Goal: Task Accomplishment & Management: Manage account settings

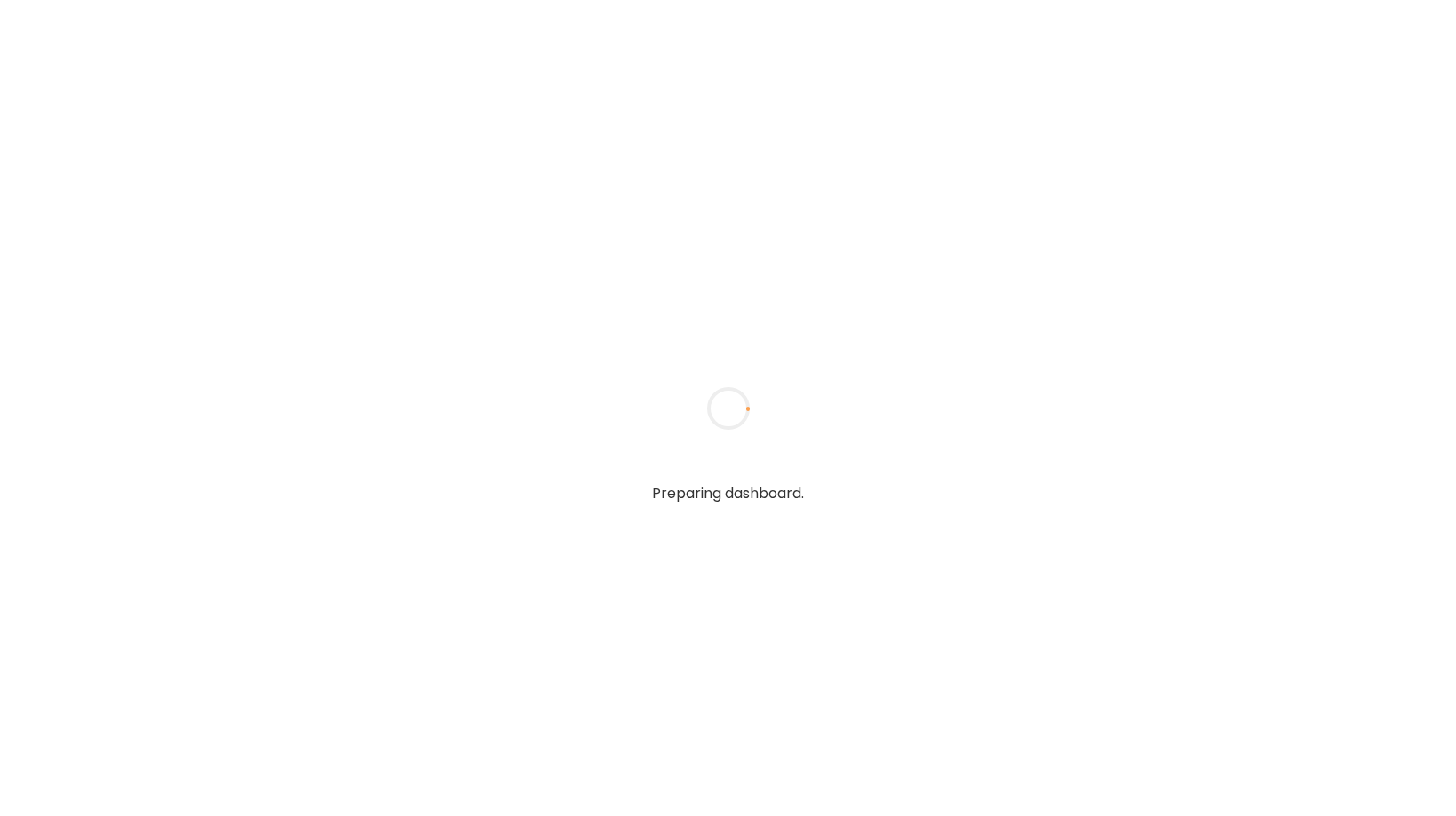
type textarea "**********"
type input "**********"
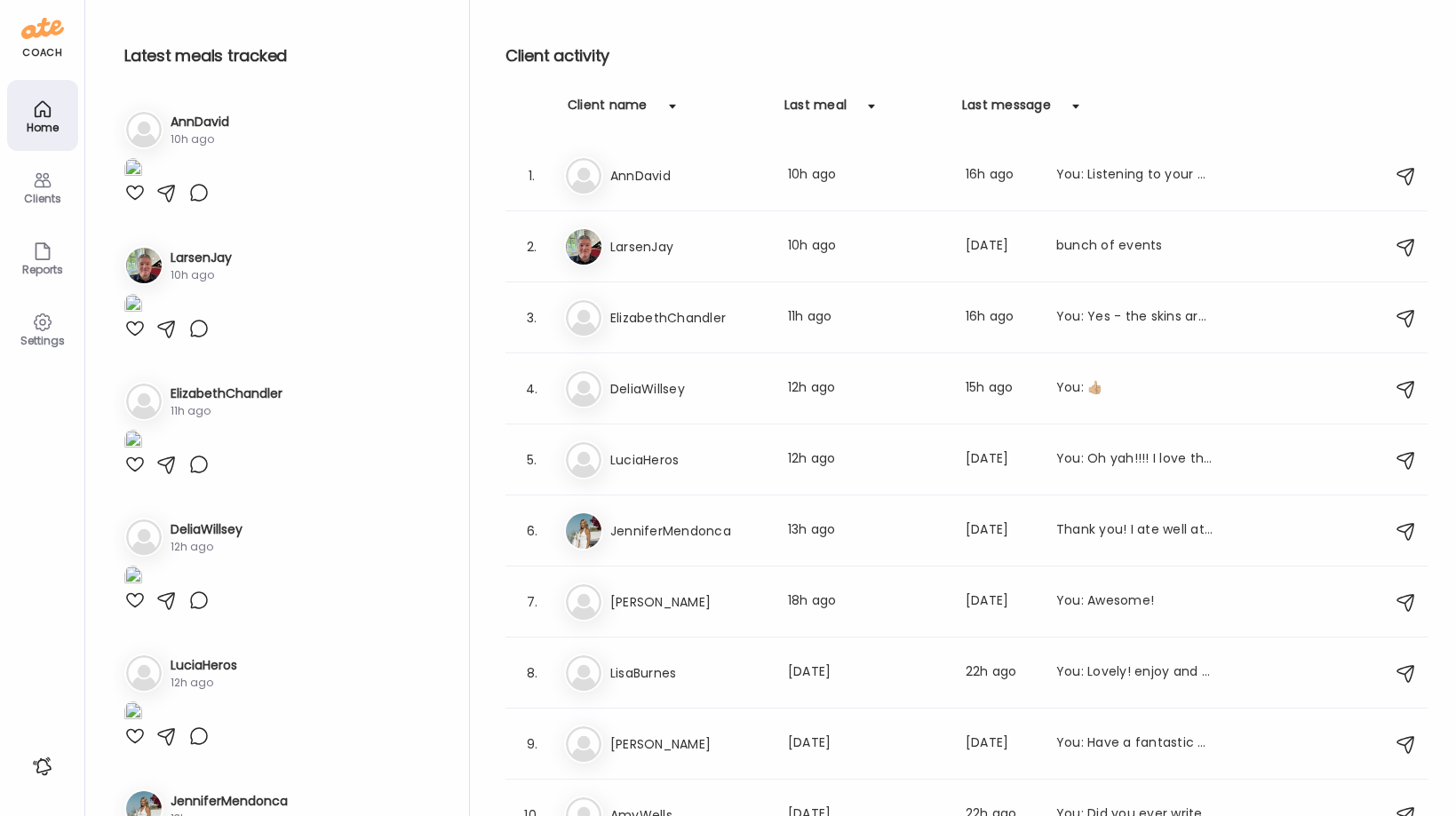
type input "**********"
click at [46, 202] on div "Clients" at bounding box center [43, 199] width 64 height 11
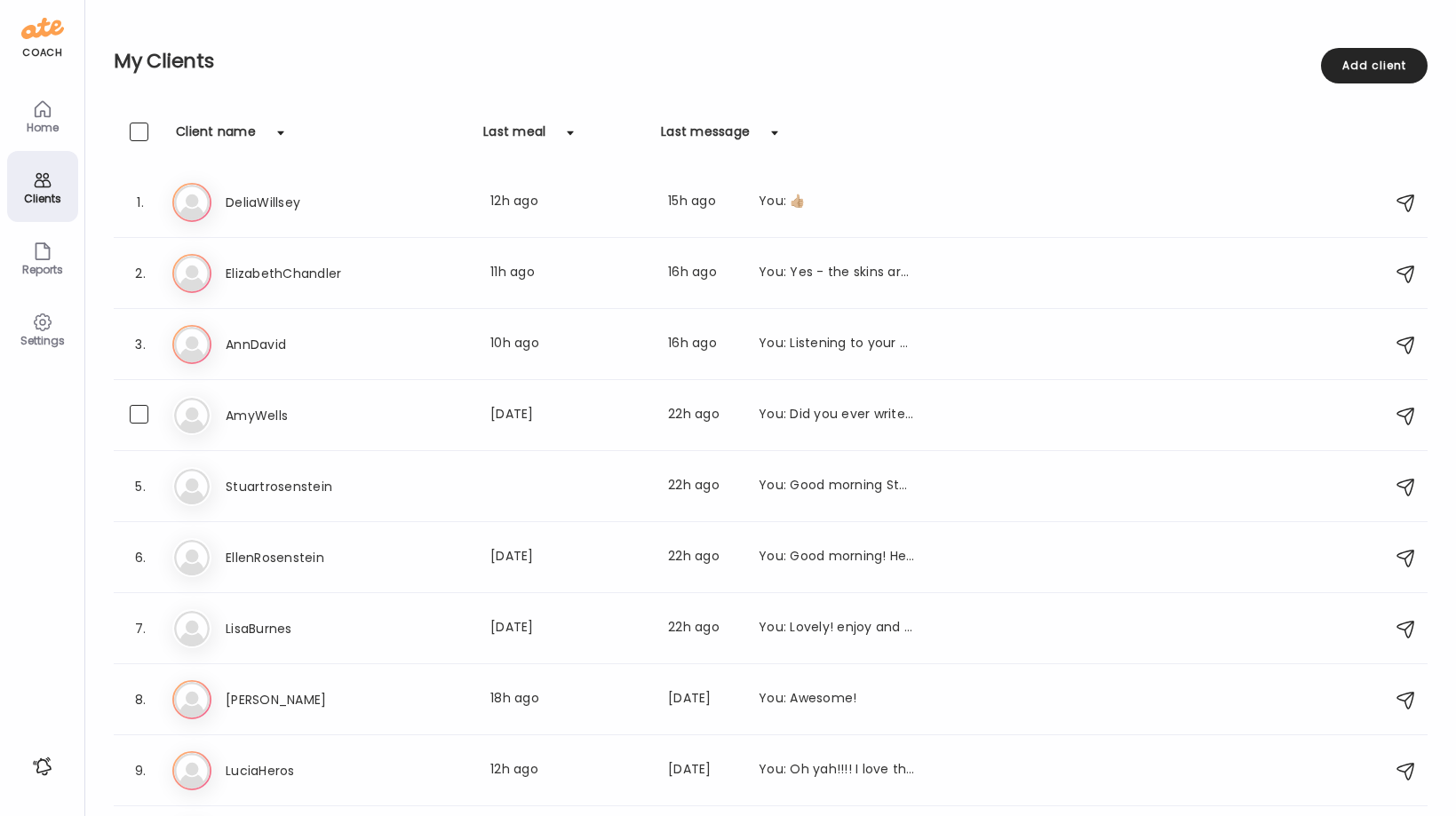
click at [286, 414] on h3 "AmyWells" at bounding box center [303, 415] width 156 height 22
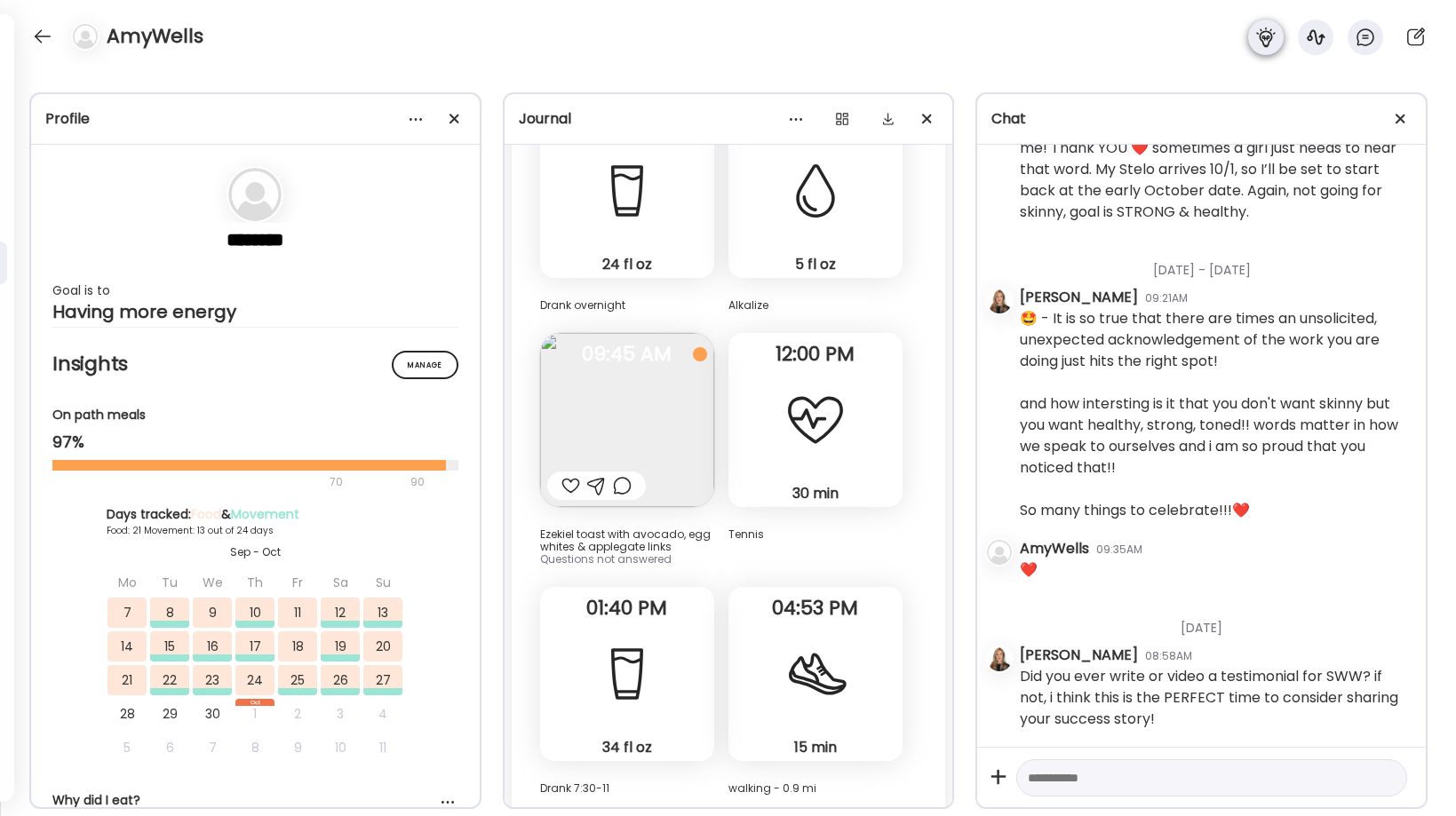
scroll to position [85393, 0]
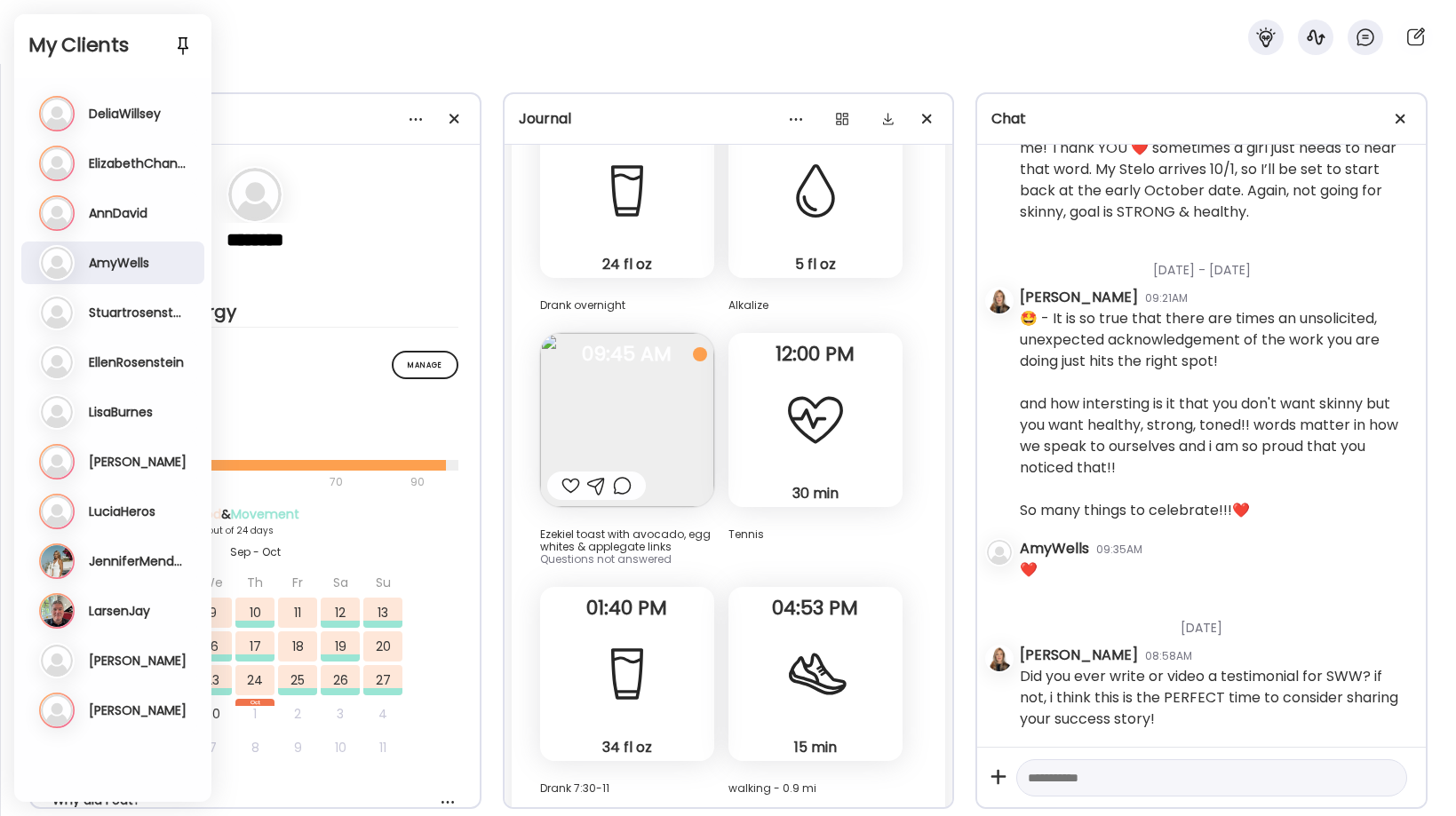
click at [138, 109] on h3 "DeliaWillsey" at bounding box center [125, 113] width 72 height 16
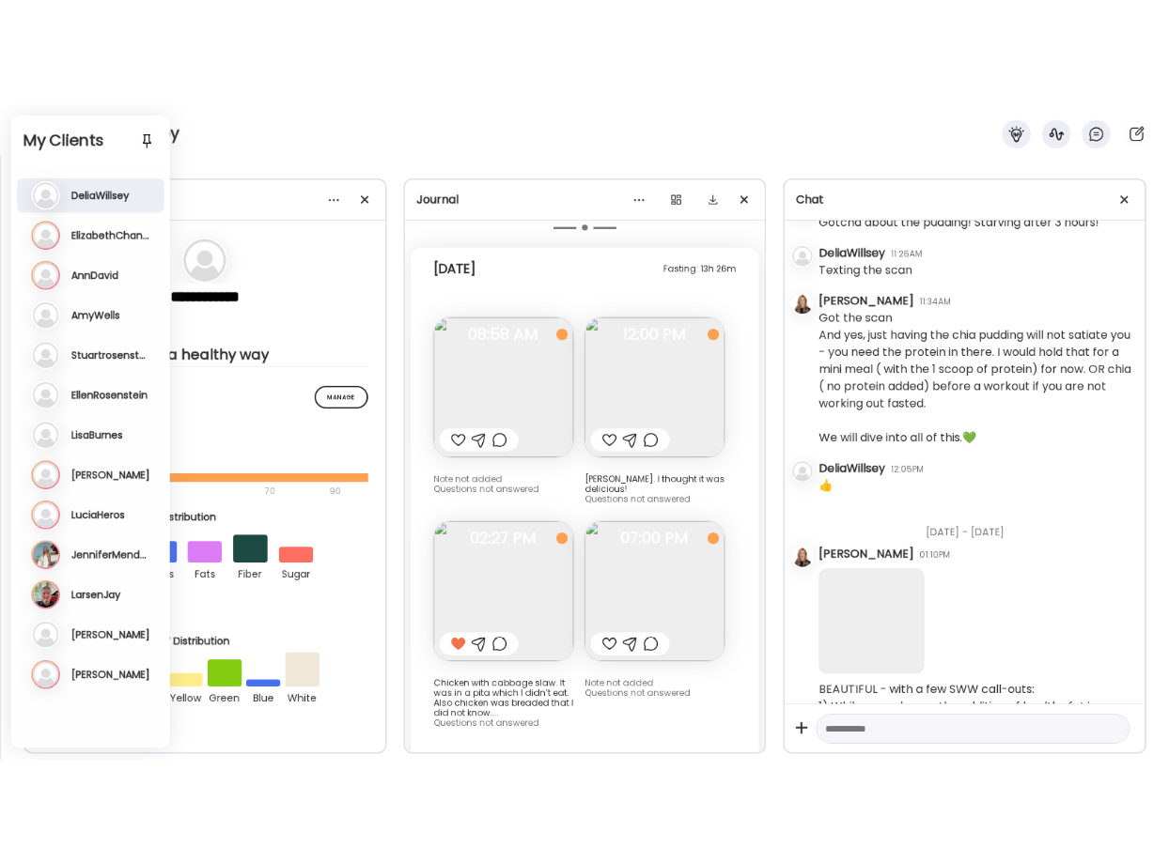
scroll to position [28135, 0]
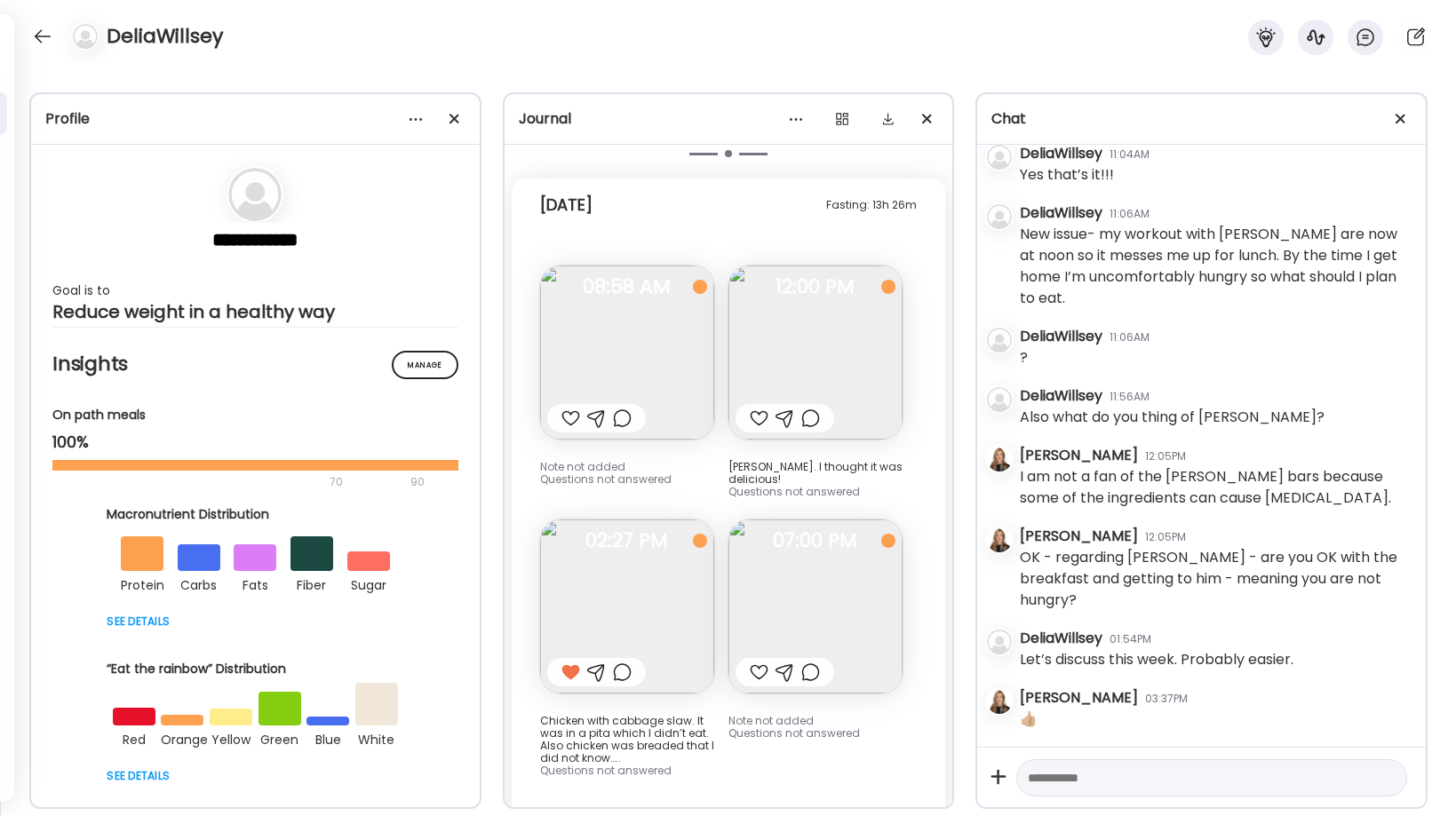
click at [757, 662] on div at bounding box center [759, 672] width 19 height 22
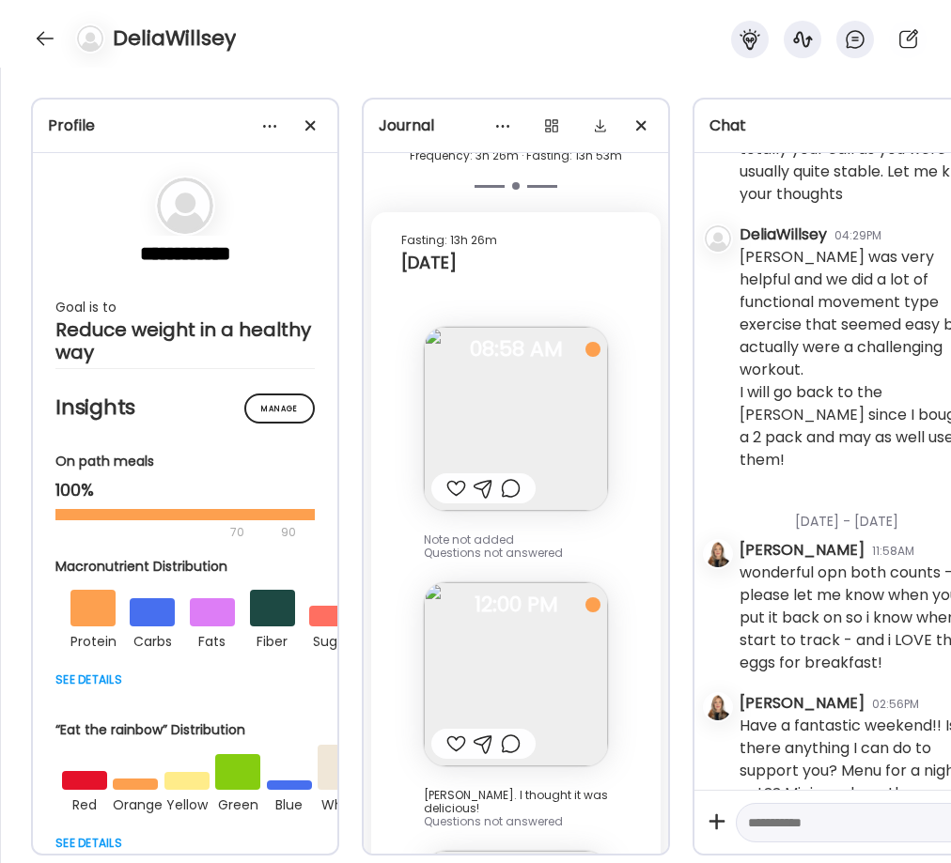
scroll to position [36455, 0]
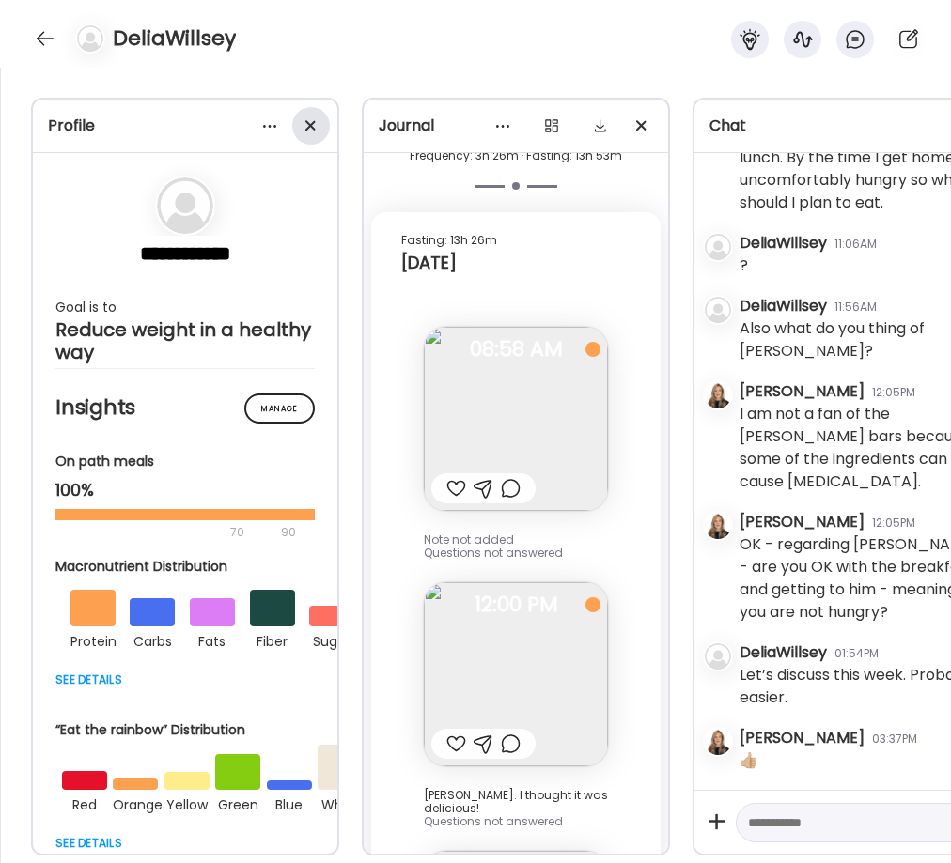
click at [309, 125] on span at bounding box center [310, 125] width 10 height 10
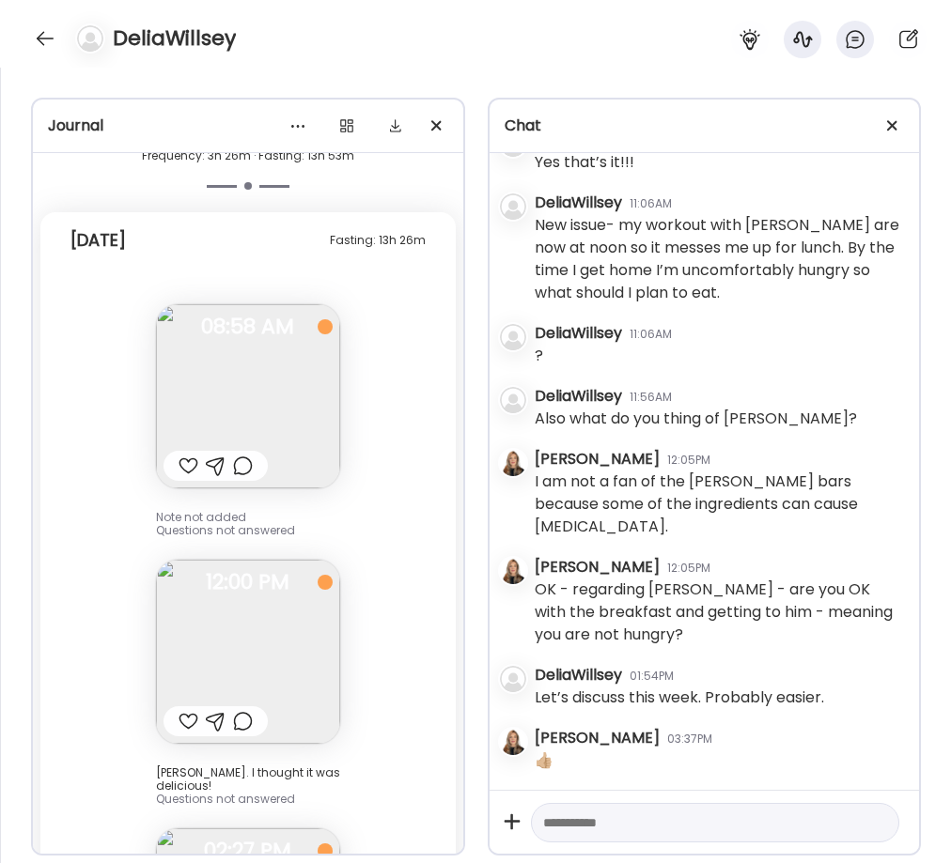
scroll to position [29240, 0]
click at [47, 42] on div at bounding box center [45, 38] width 30 height 30
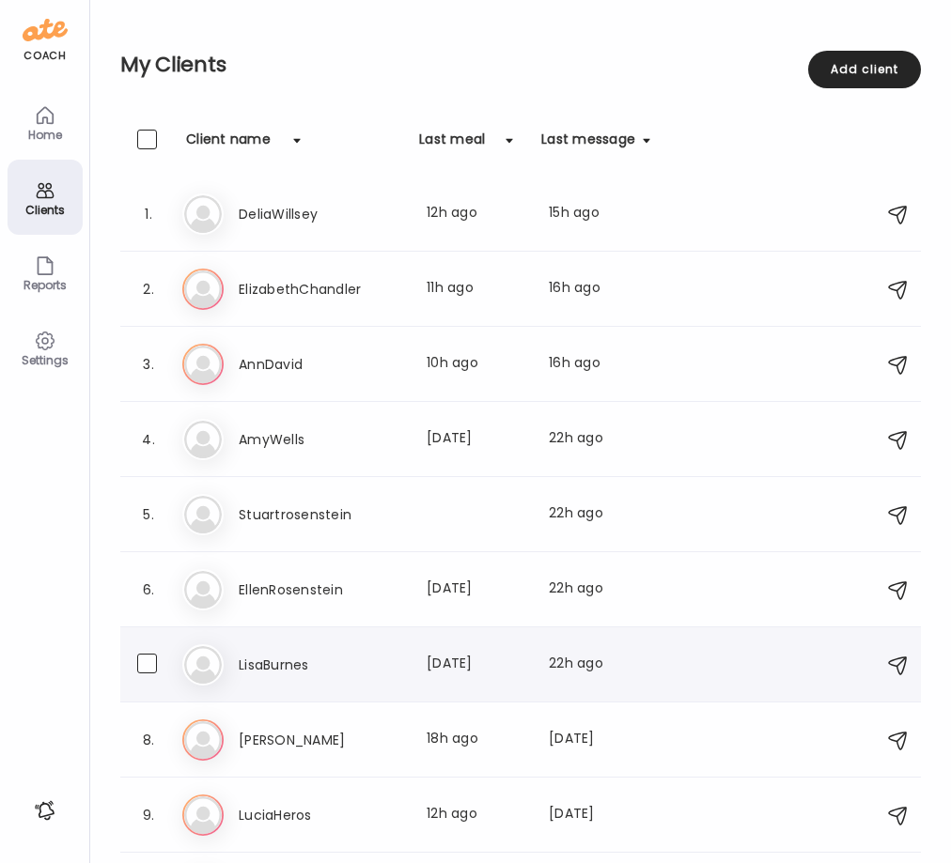
click at [298, 671] on h3 "LisaBurnes" at bounding box center [321, 665] width 165 height 23
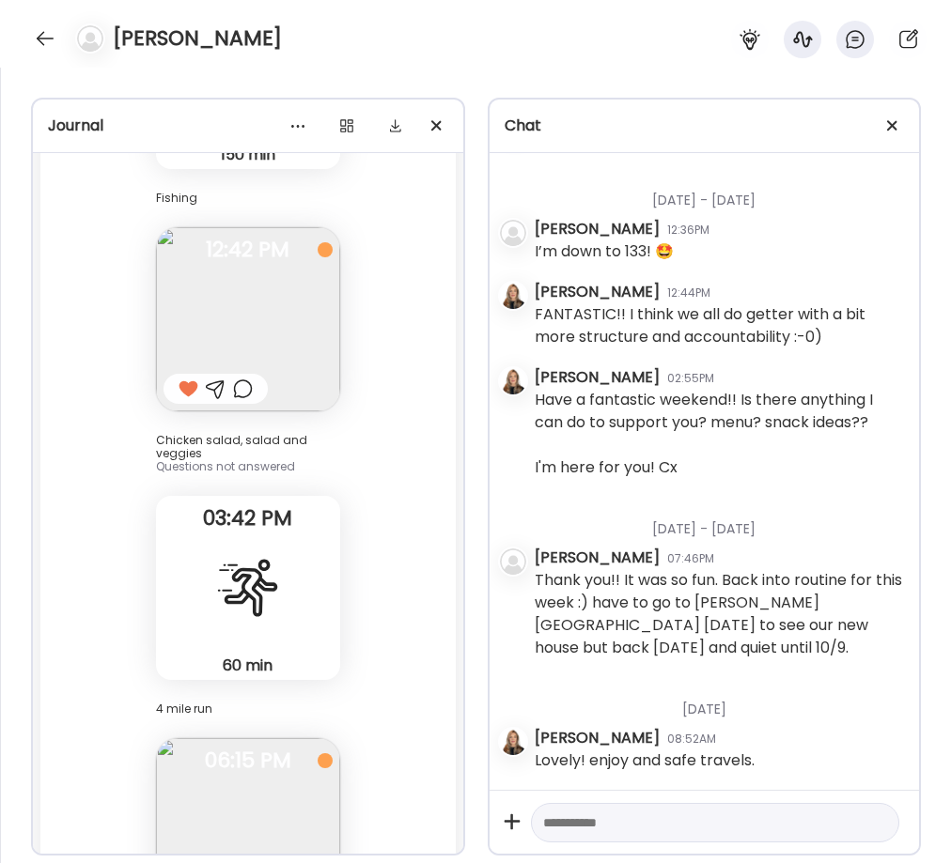
scroll to position [58694, 0]
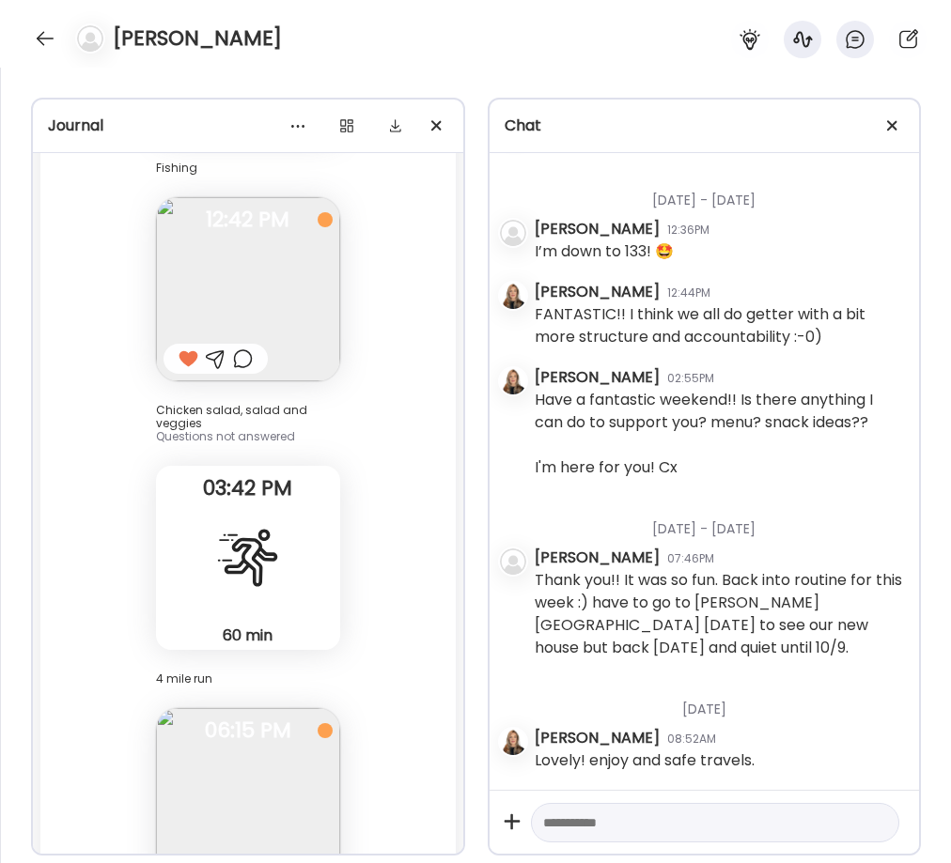
click at [256, 708] on div "Grilled chicken, broccoli, potato, cucumbers Why did I eat? It was time 5h 33m …" at bounding box center [248, 848] width 184 height 280
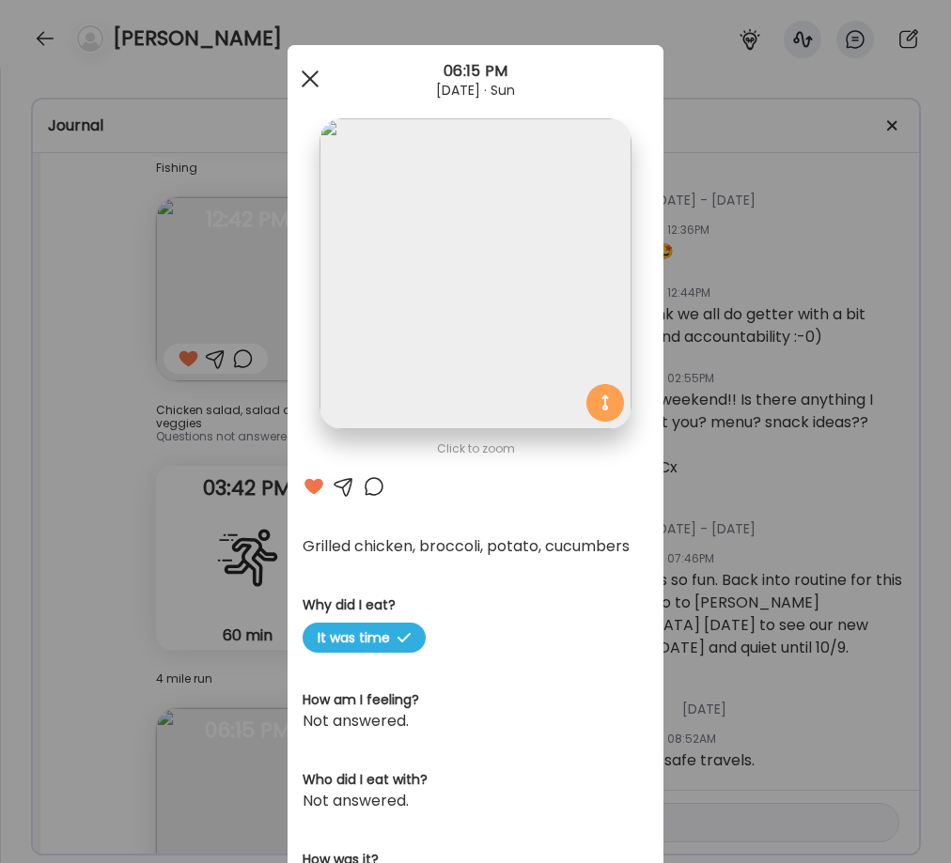
click at [305, 78] on div at bounding box center [310, 79] width 38 height 38
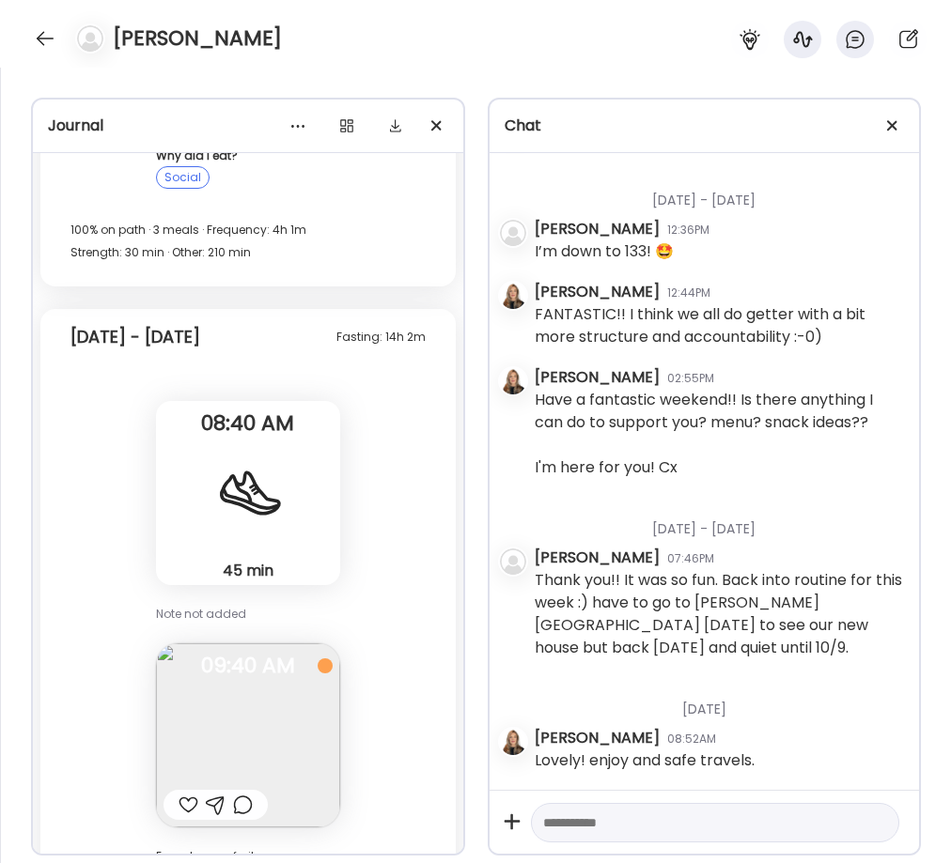
scroll to position [56045, 0]
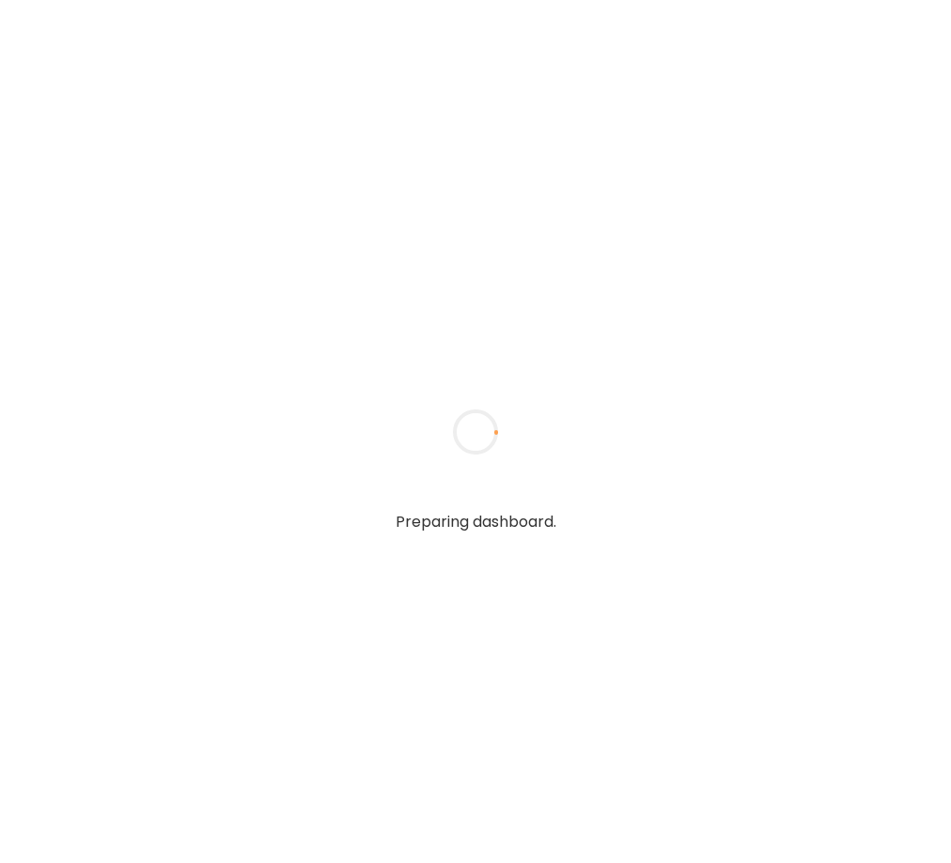
type textarea "**********"
type input "**********"
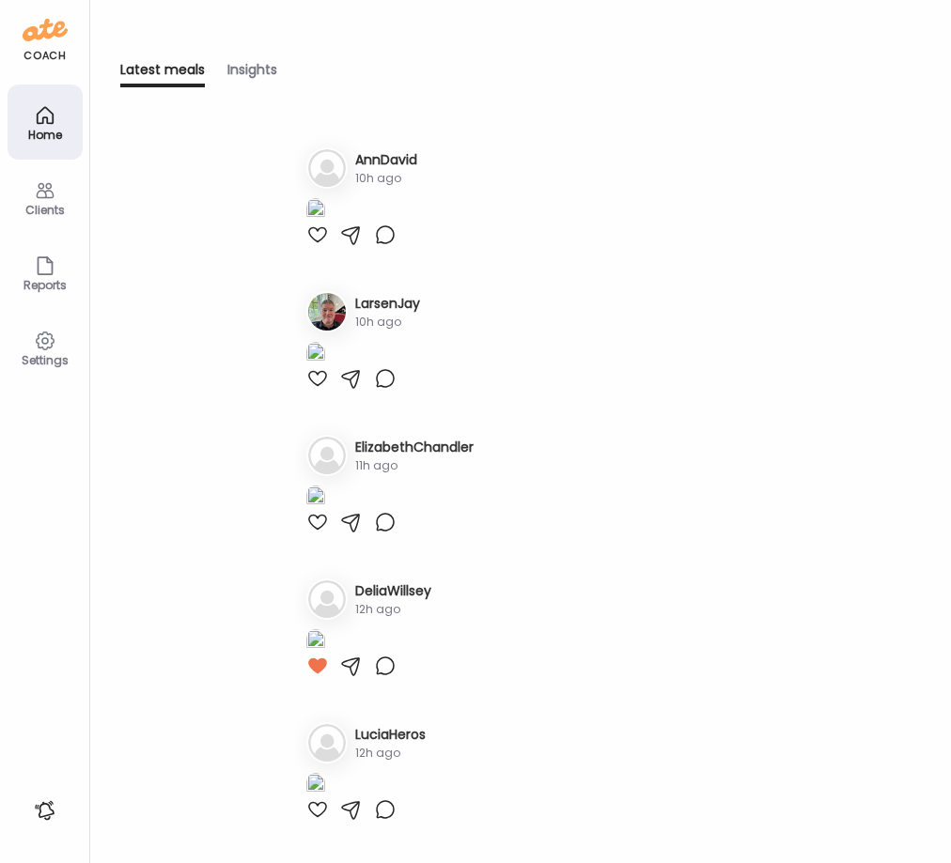
type input "**********"
click at [30, 186] on div "Clients" at bounding box center [45, 197] width 75 height 75
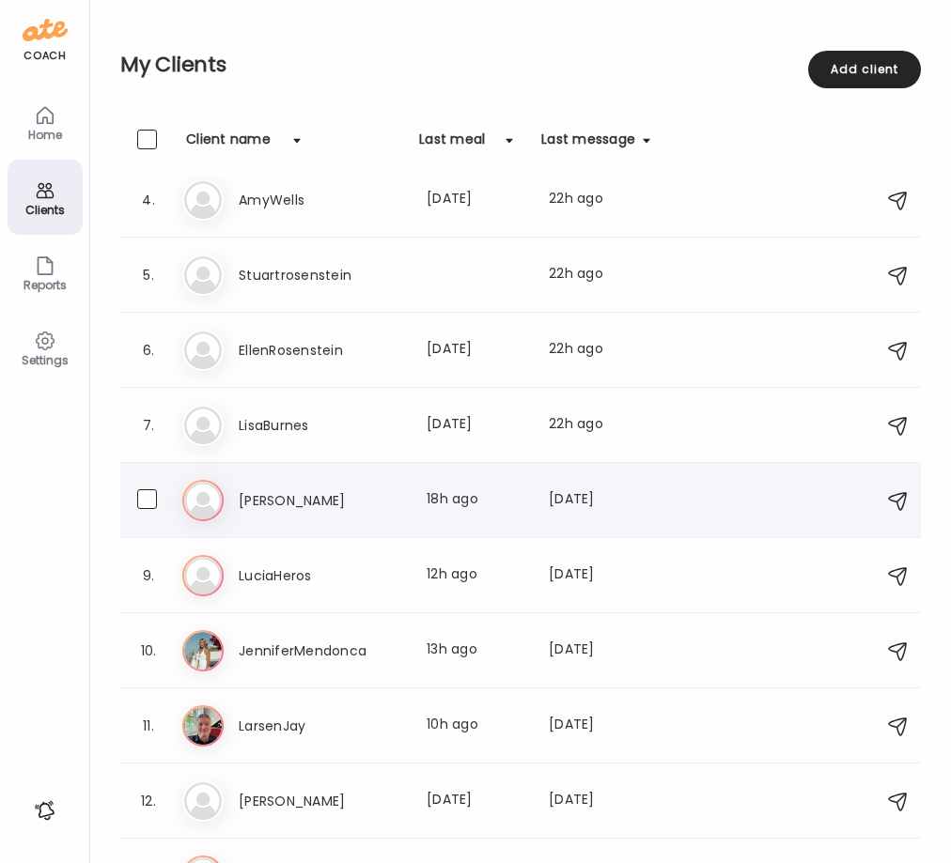
scroll to position [287, 0]
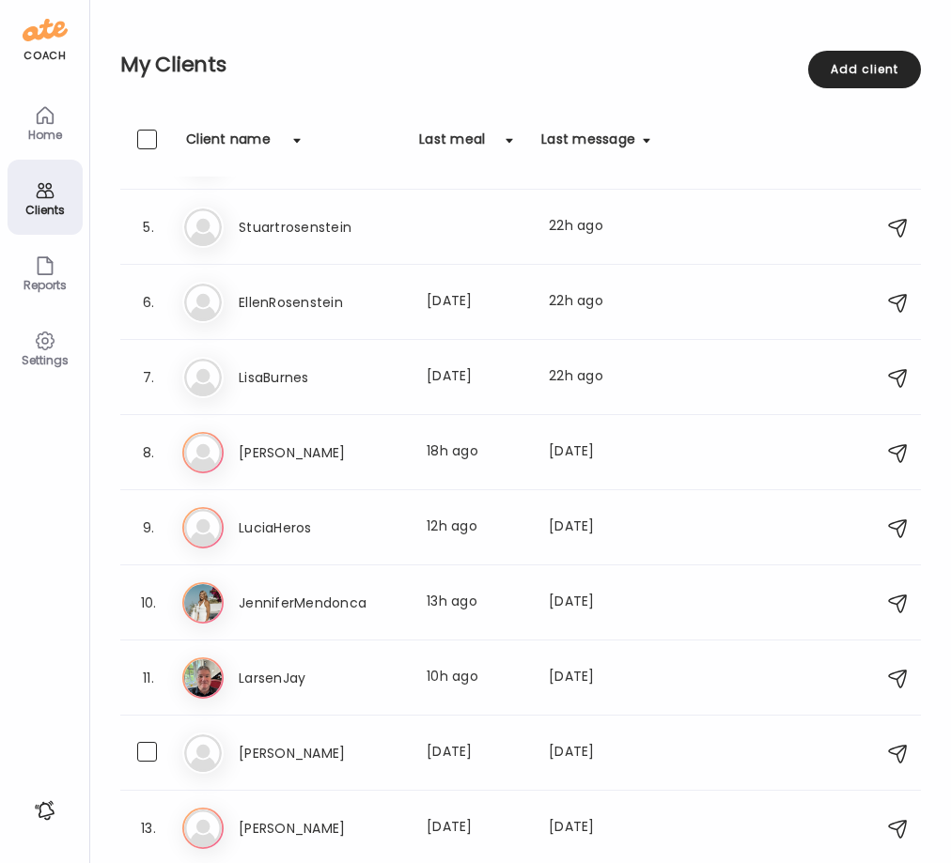
click at [271, 752] on h3 "[PERSON_NAME]" at bounding box center [321, 753] width 165 height 23
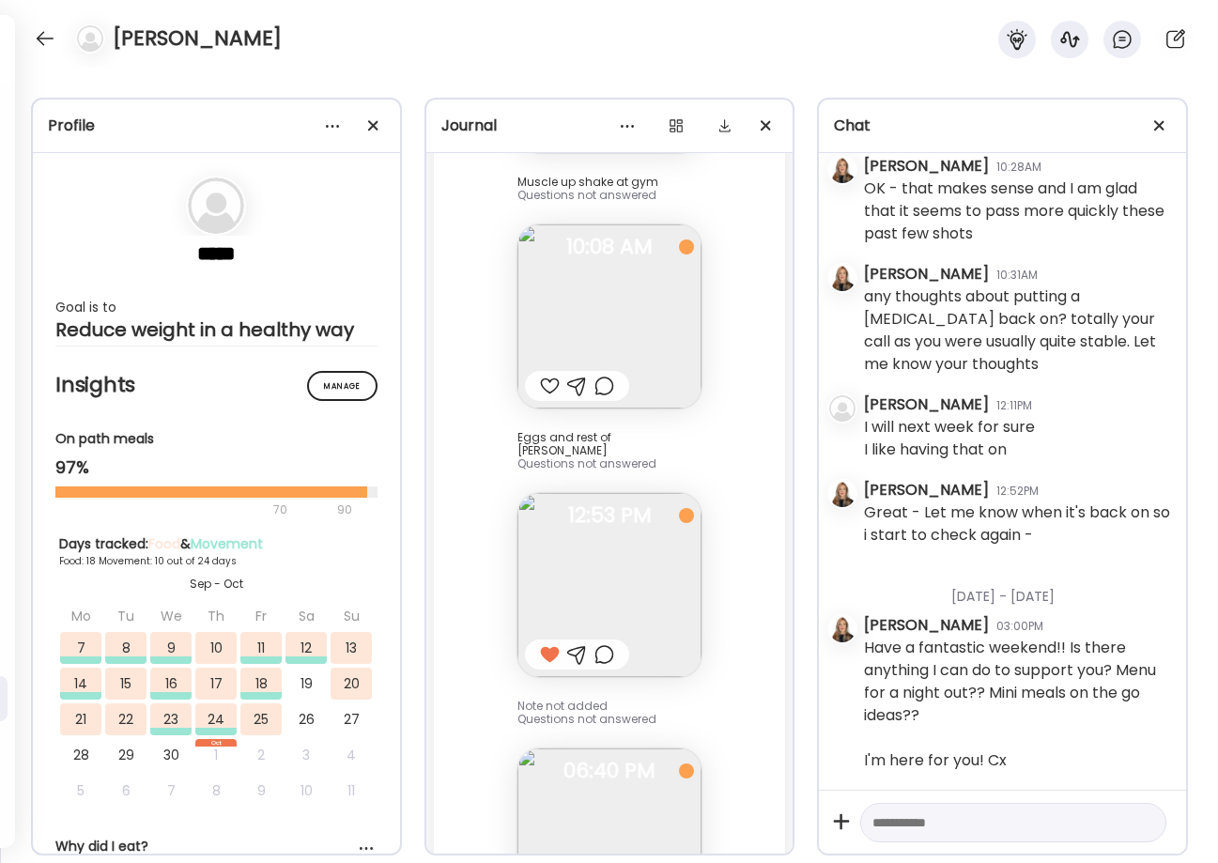
scroll to position [3, 0]
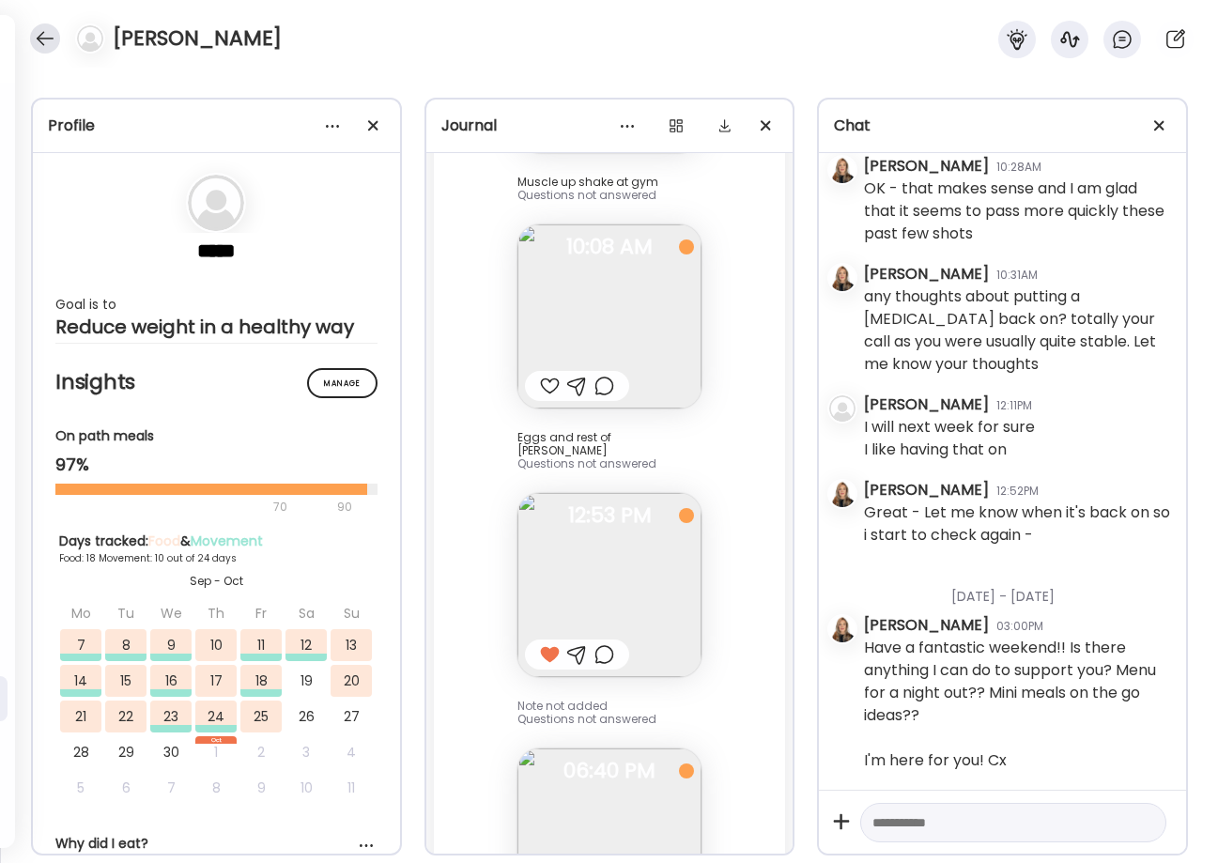
click at [39, 44] on div at bounding box center [45, 38] width 30 height 30
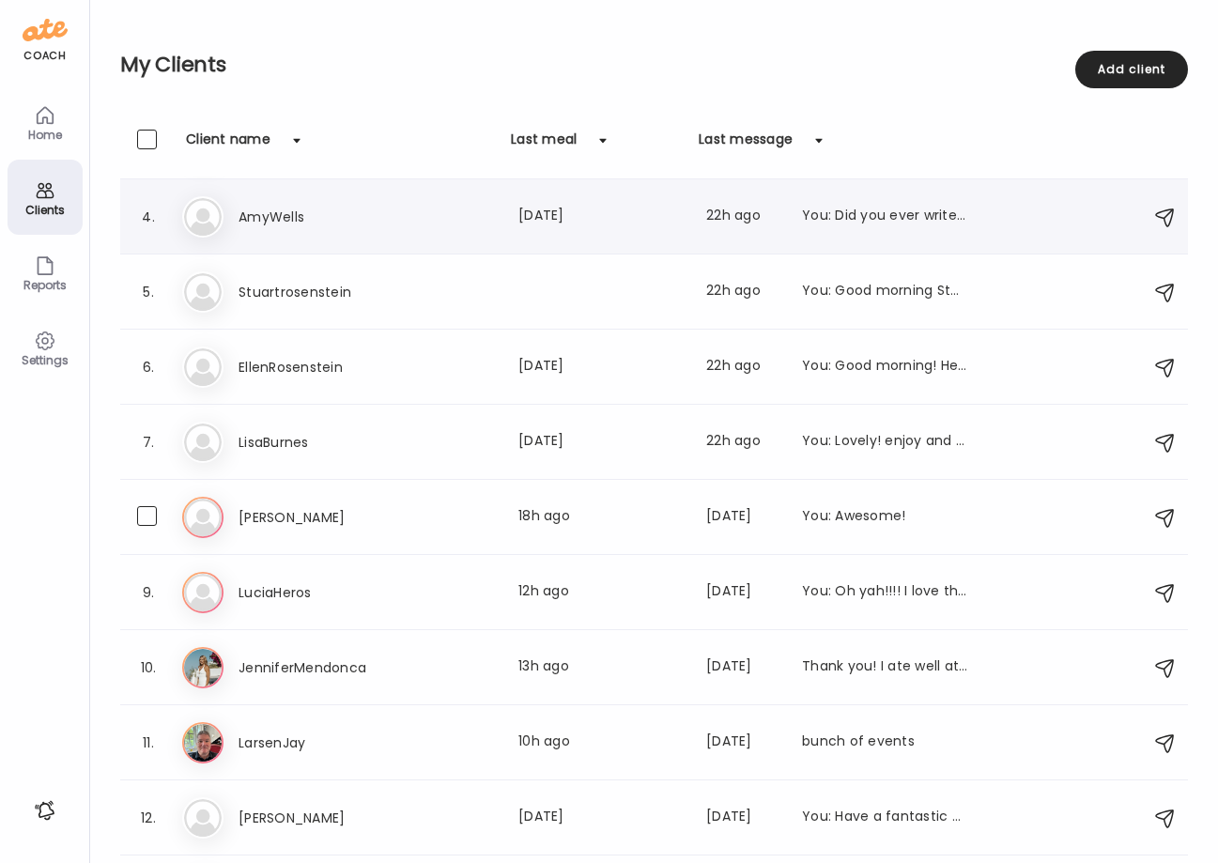
scroll to position [287, 0]
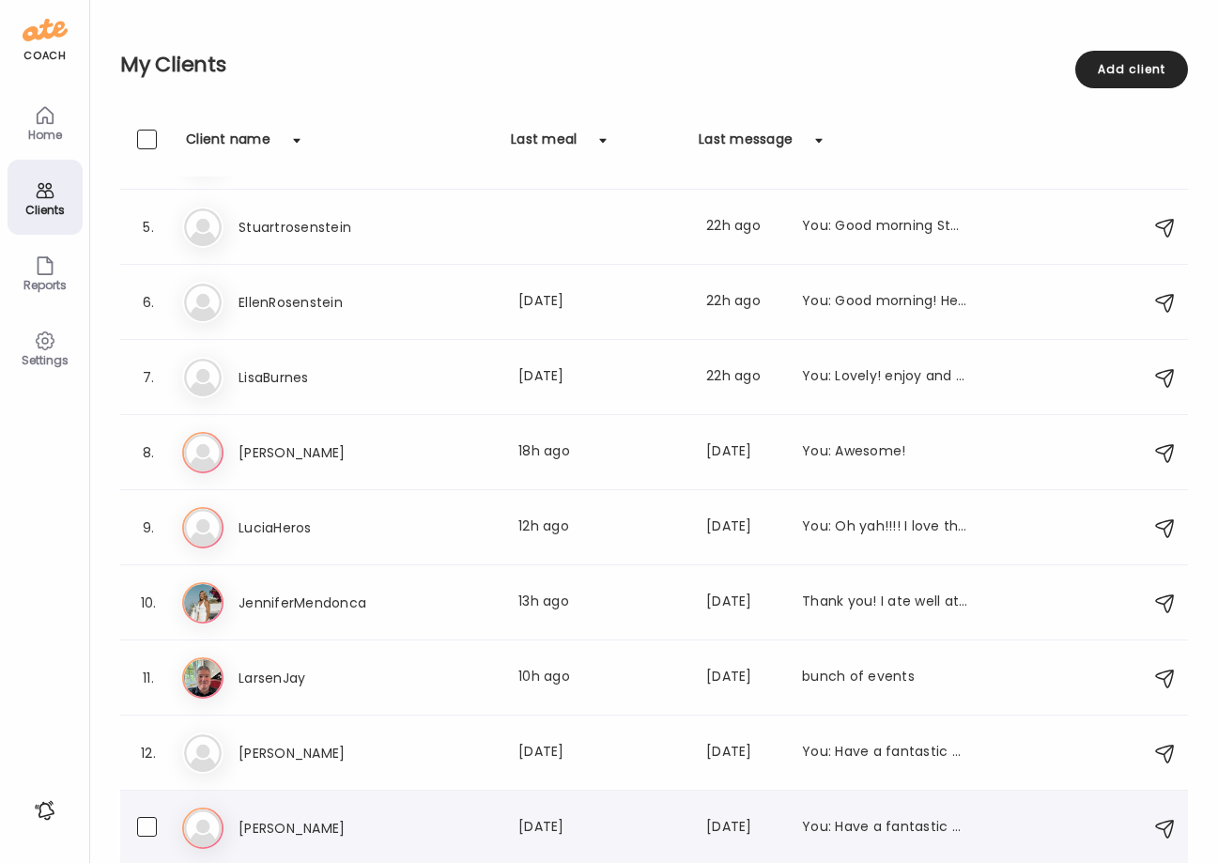
click at [297, 823] on h3 "[PERSON_NAME]" at bounding box center [321, 828] width 165 height 23
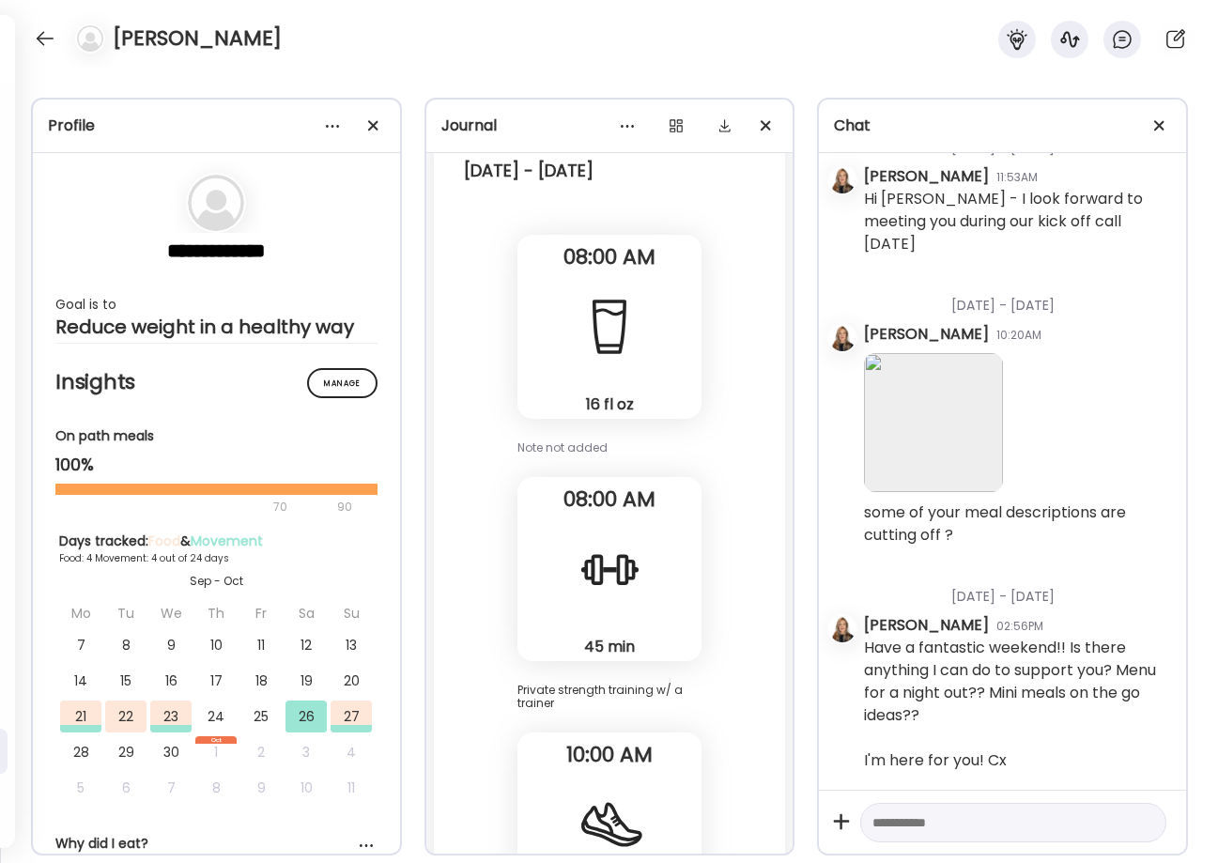
scroll to position [0, 0]
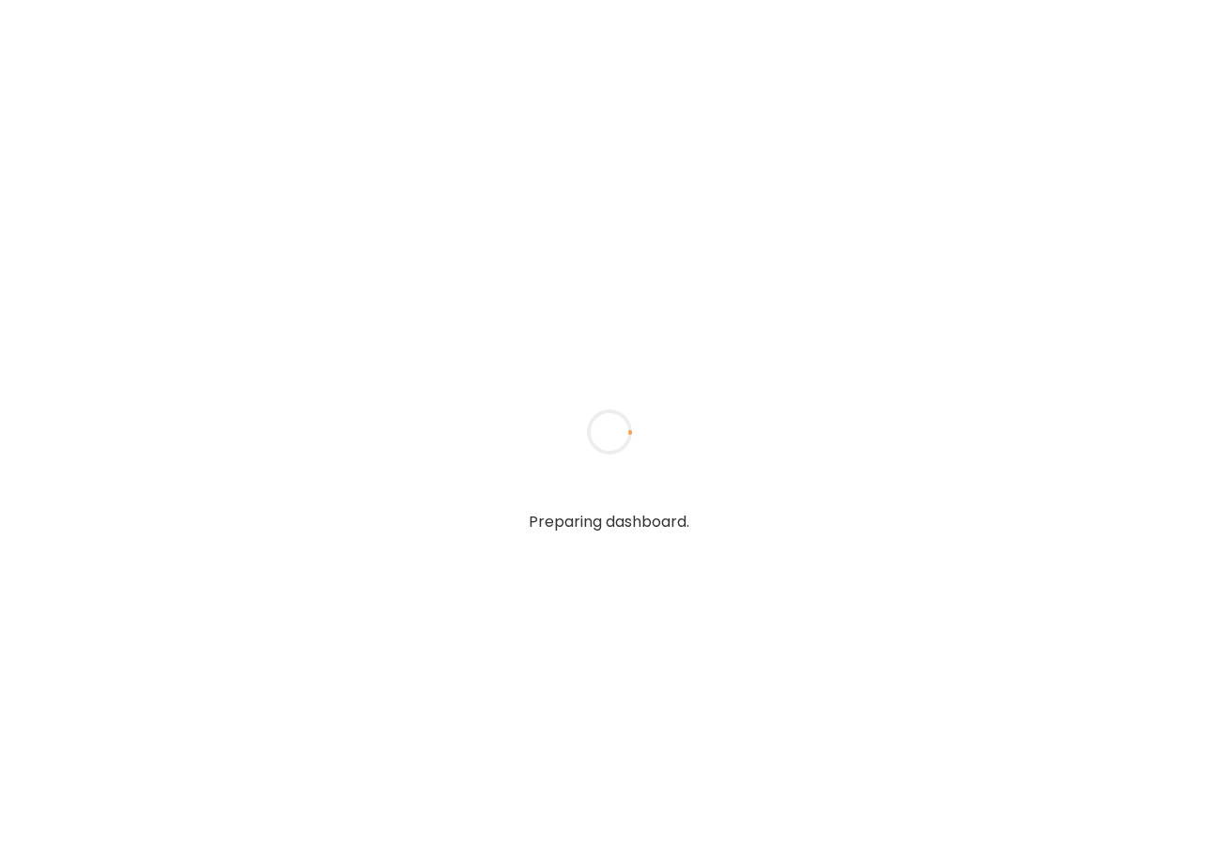
type textarea "**********"
type input "**********"
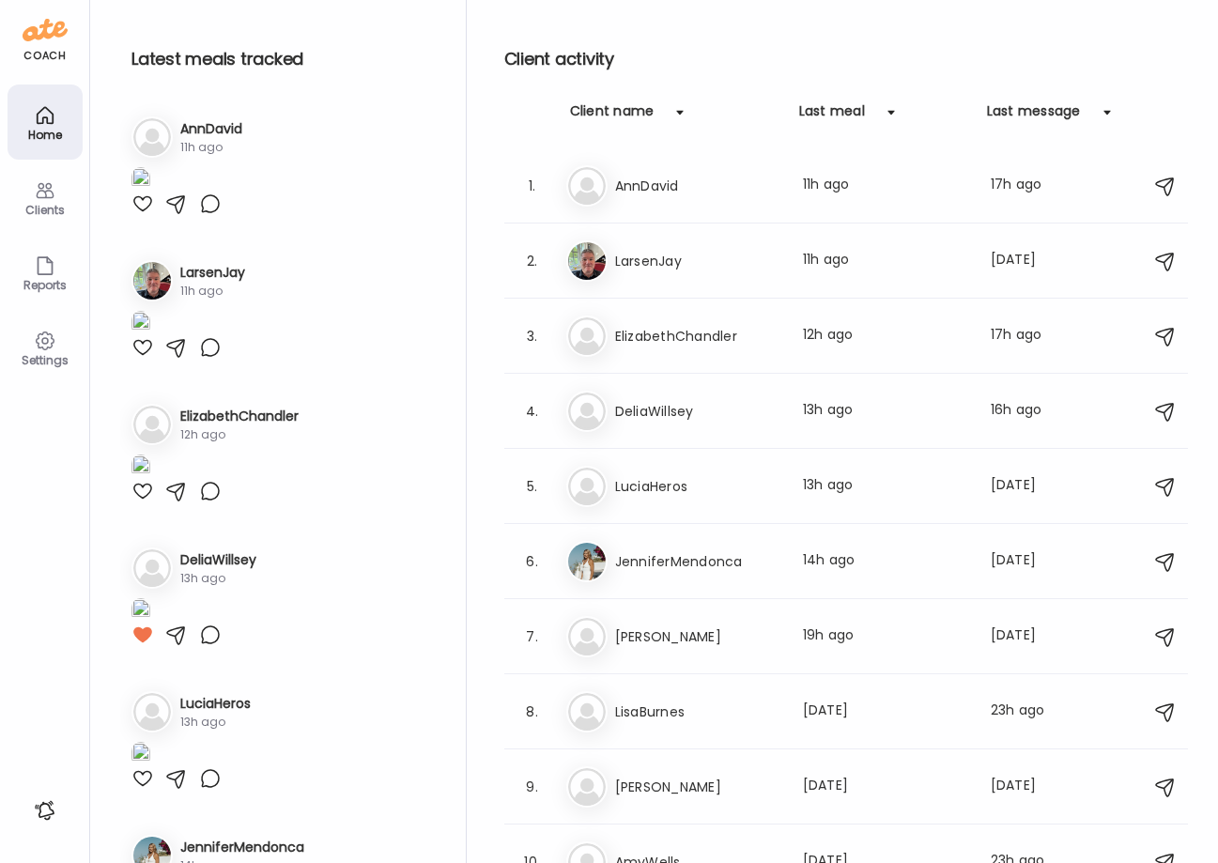
type input "**********"
click at [60, 204] on div "Clients" at bounding box center [45, 210] width 68 height 12
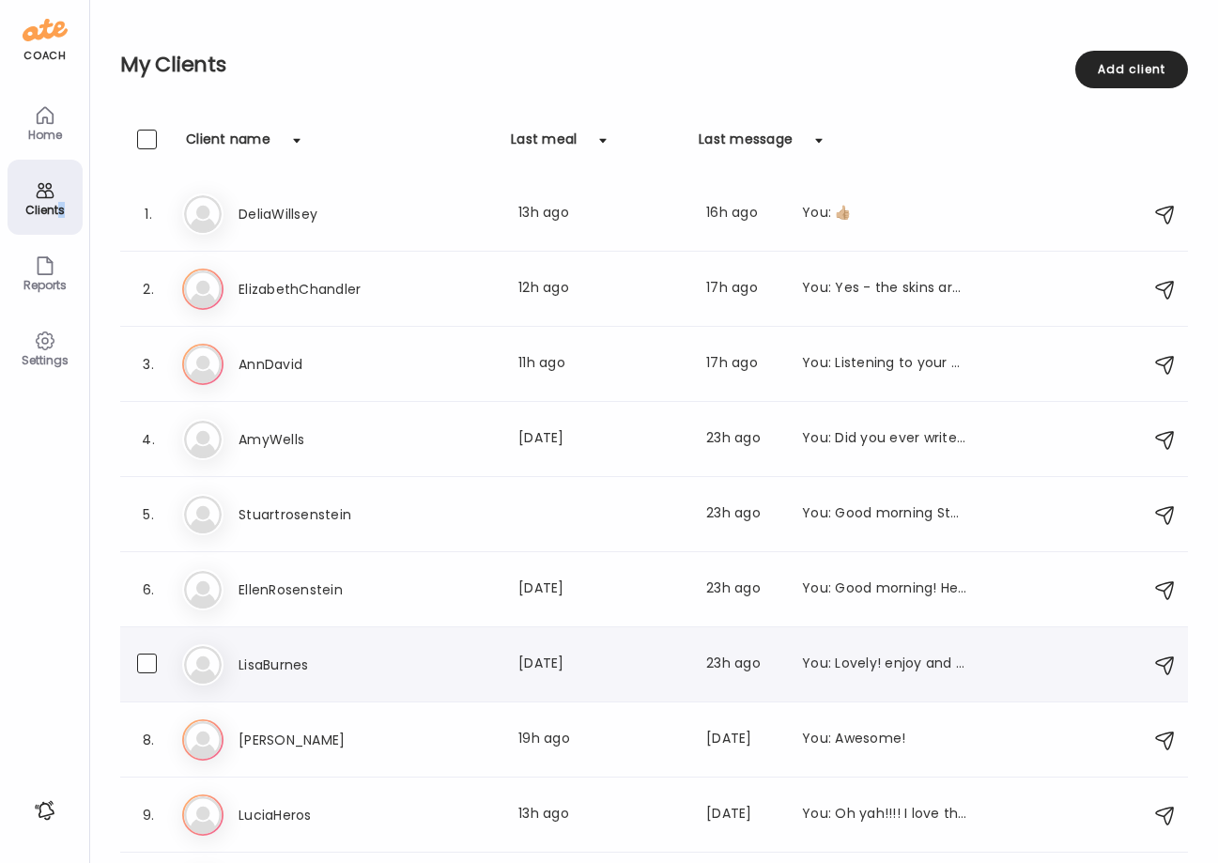
scroll to position [287, 0]
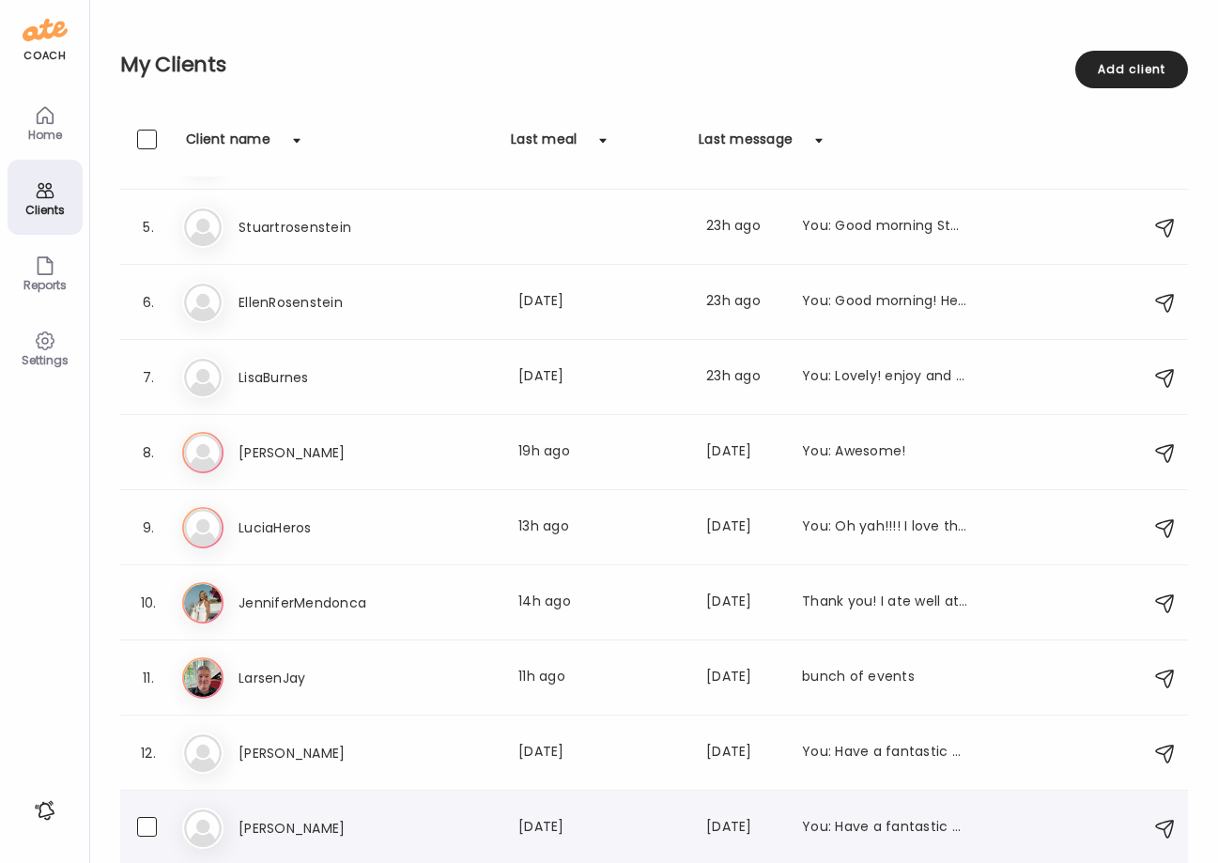
click at [326, 829] on h3 "[PERSON_NAME]" at bounding box center [321, 828] width 165 height 23
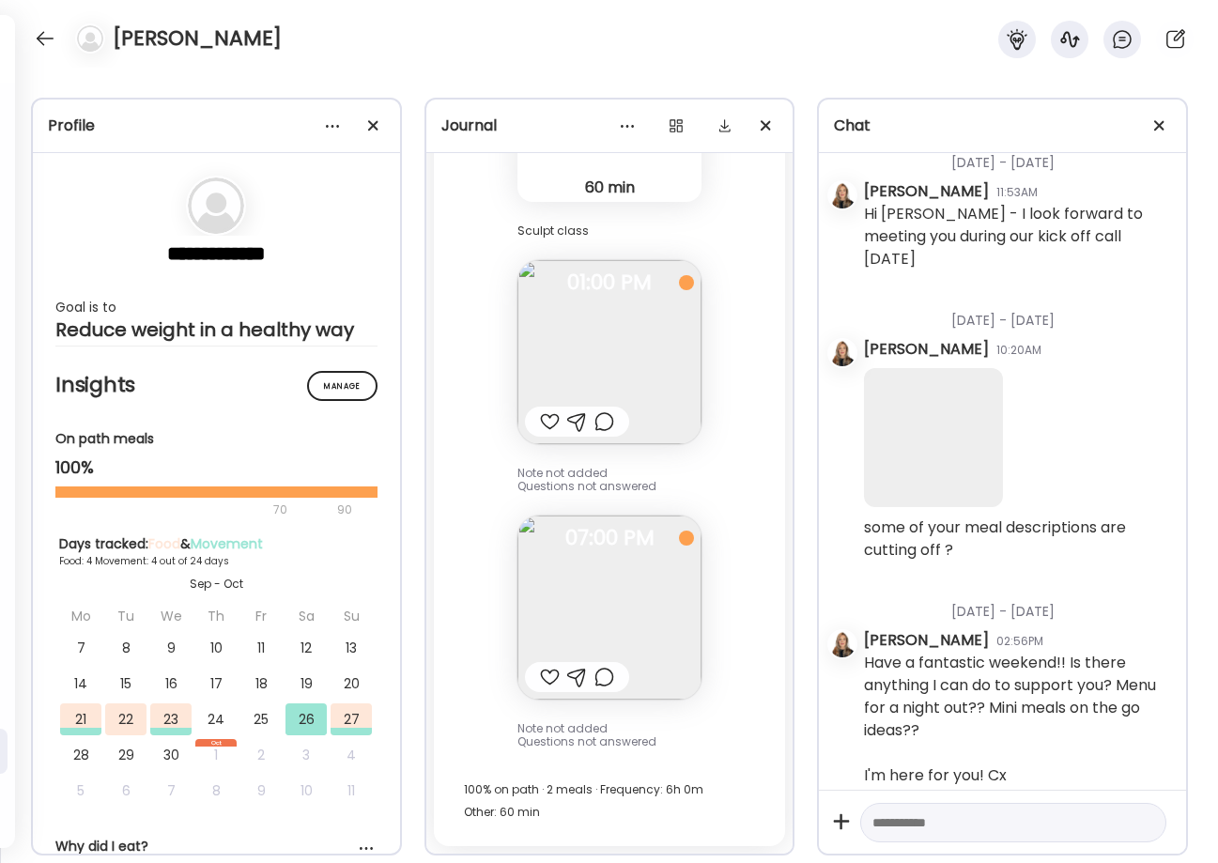
scroll to position [39, 0]
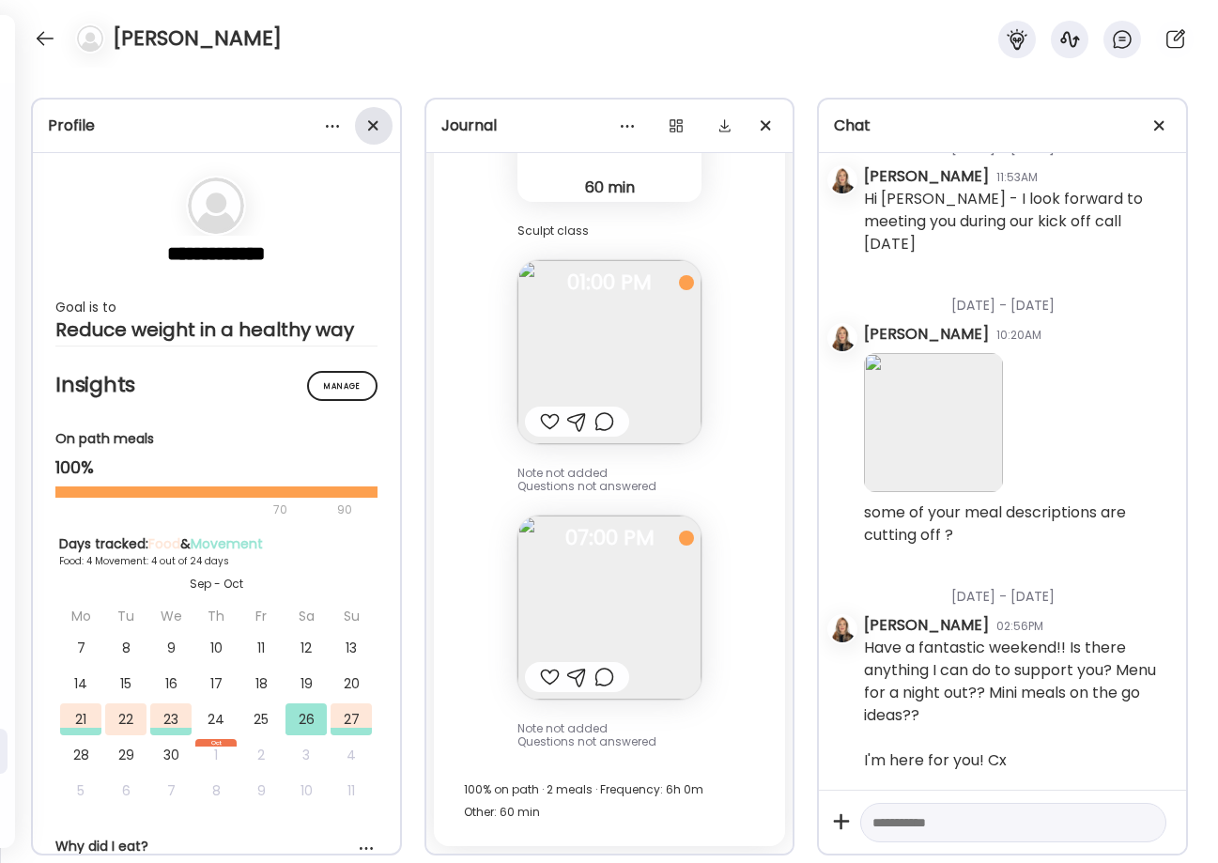
click at [359, 130] on div at bounding box center [374, 126] width 38 height 38
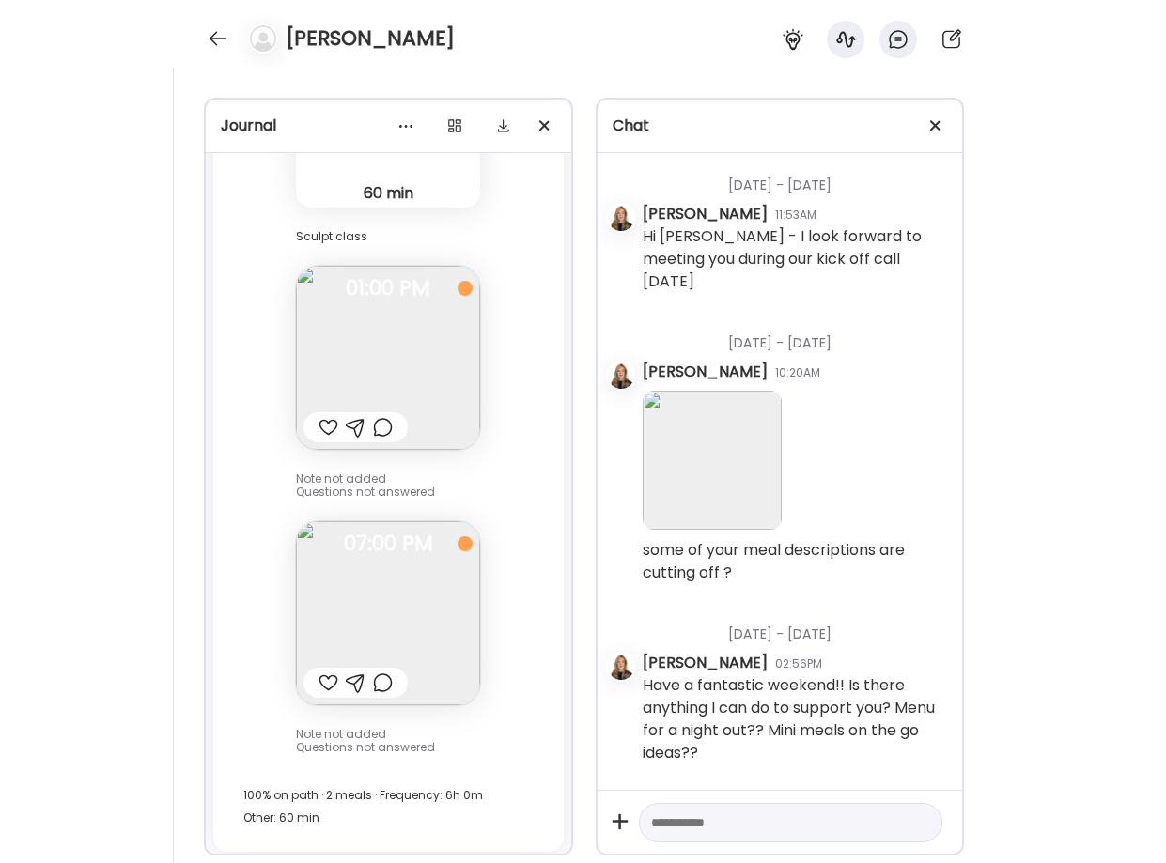
scroll to position [5589, 0]
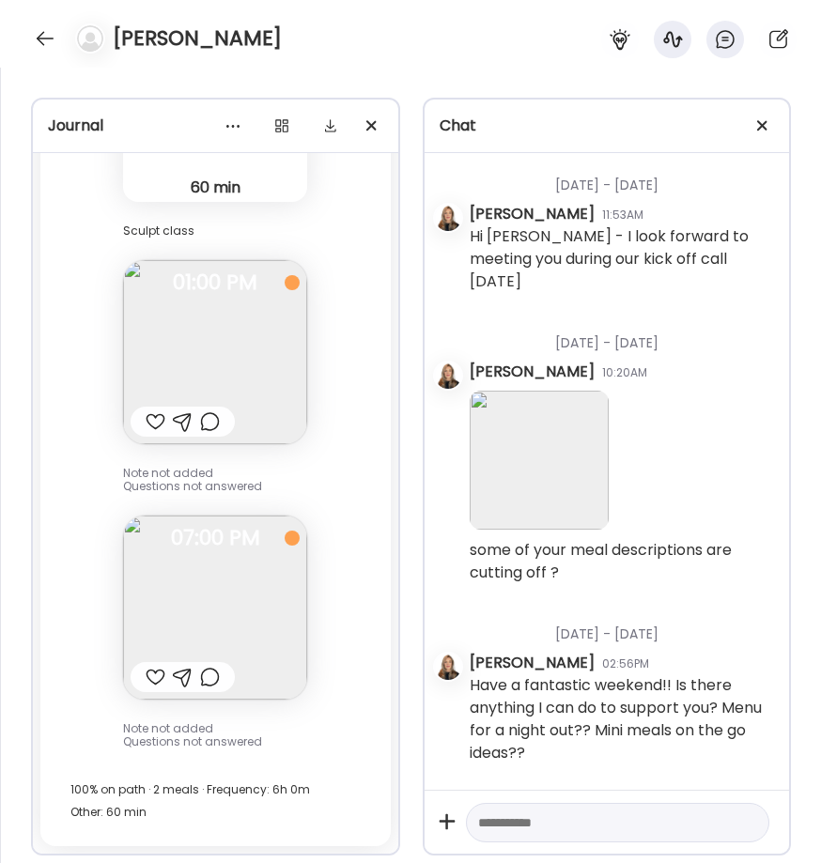
click at [210, 334] on img at bounding box center [215, 352] width 184 height 184
click at [210, 334] on div "Ate Coach Dashboard Wahoo! It’s official Take a moment to set up your Coach Pro…" at bounding box center [410, 431] width 821 height 863
click at [210, 334] on img at bounding box center [215, 352] width 184 height 184
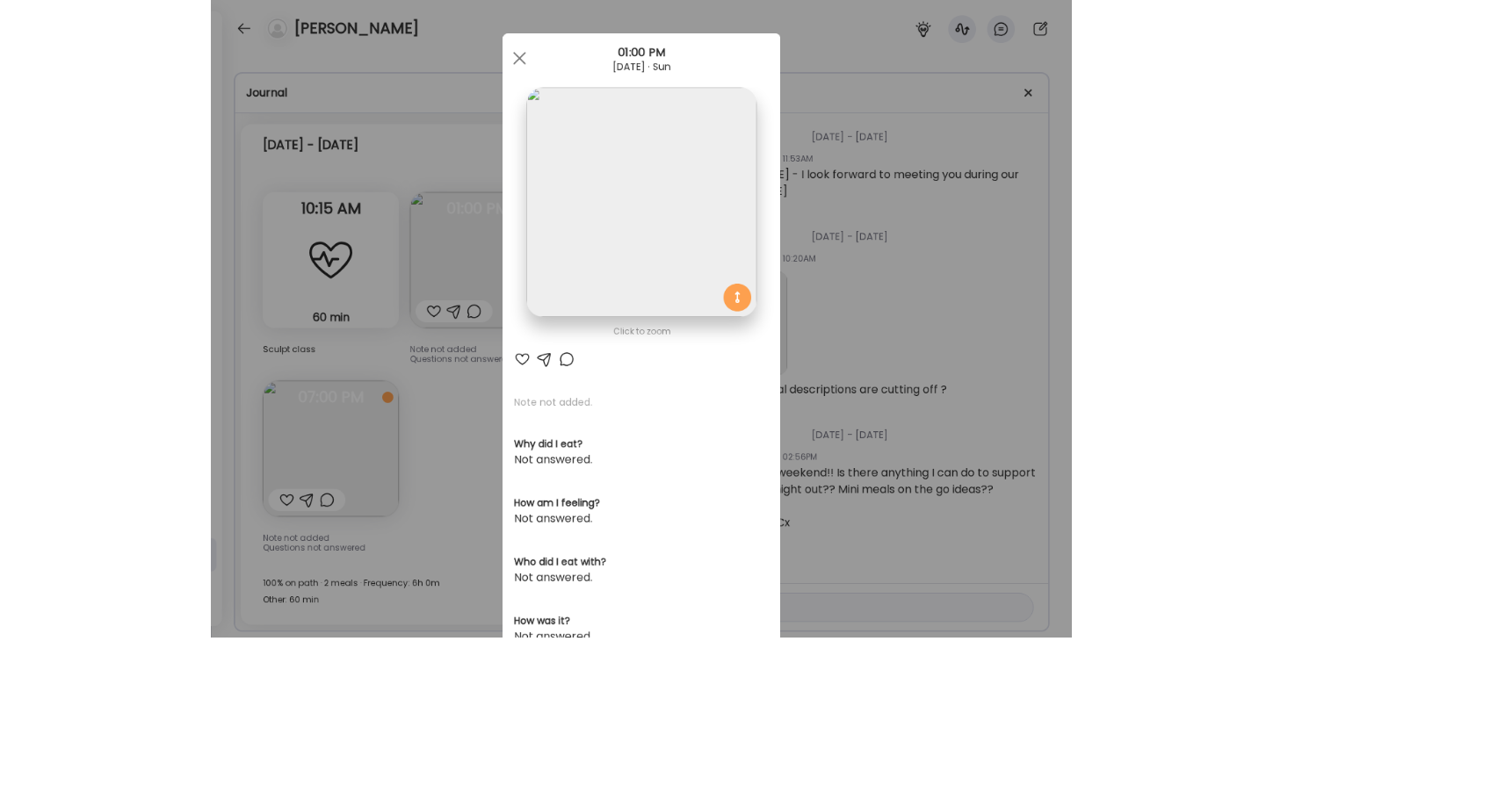
scroll to position [2419, 0]
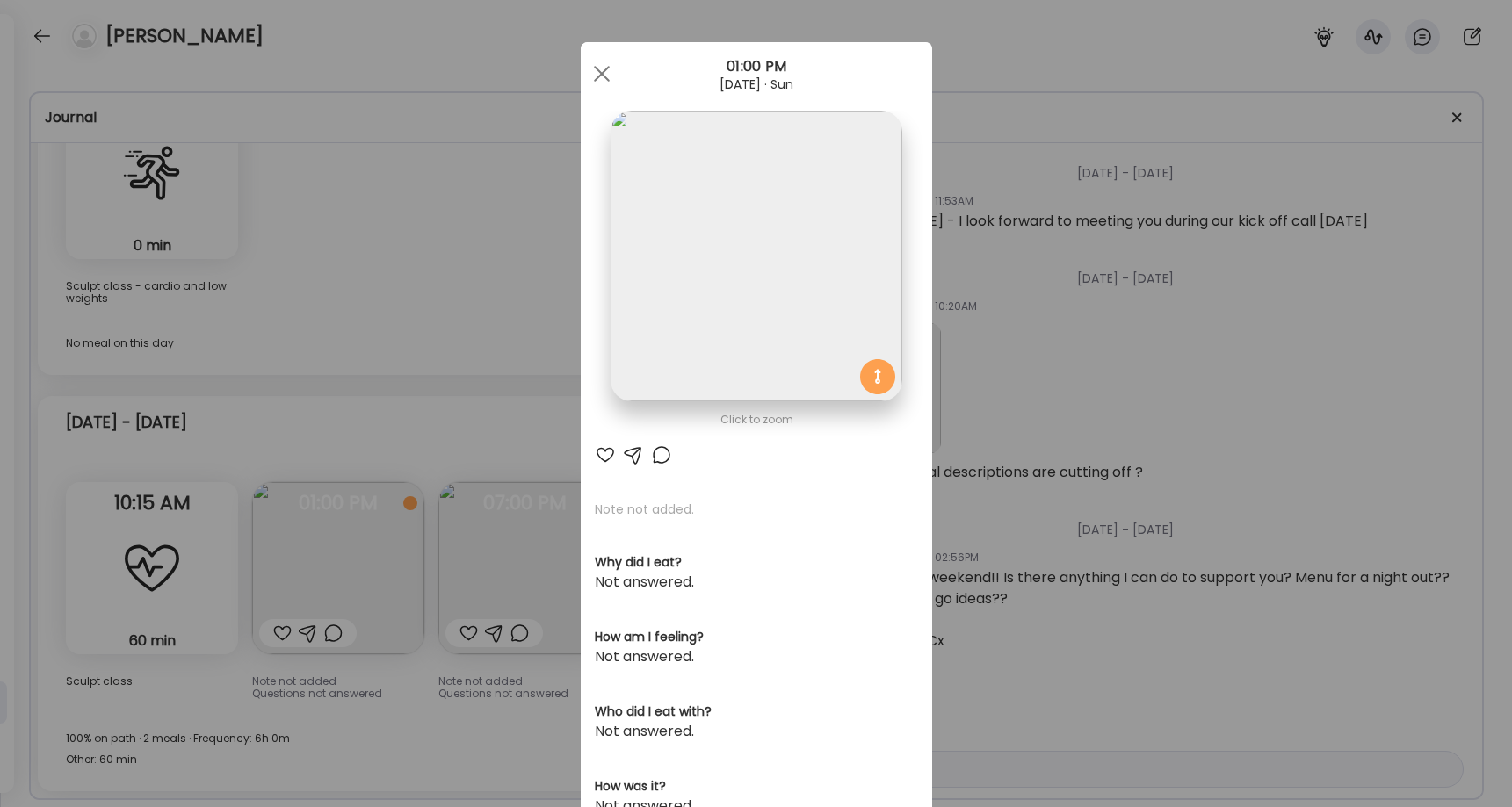
click at [797, 258] on img at bounding box center [756, 255] width 291 height 291
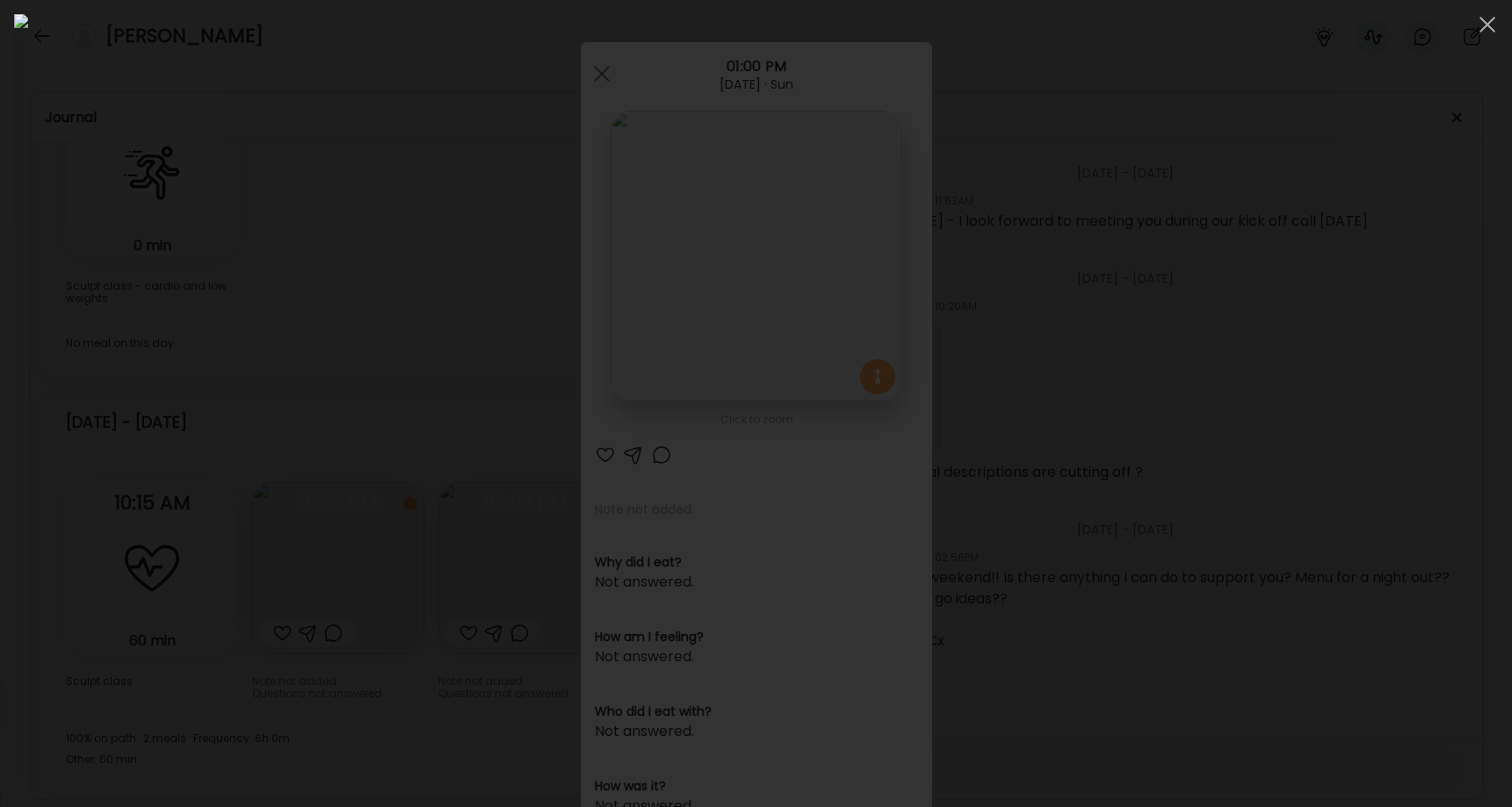
click at [1138, 23] on span at bounding box center [1487, 24] width 16 height 16
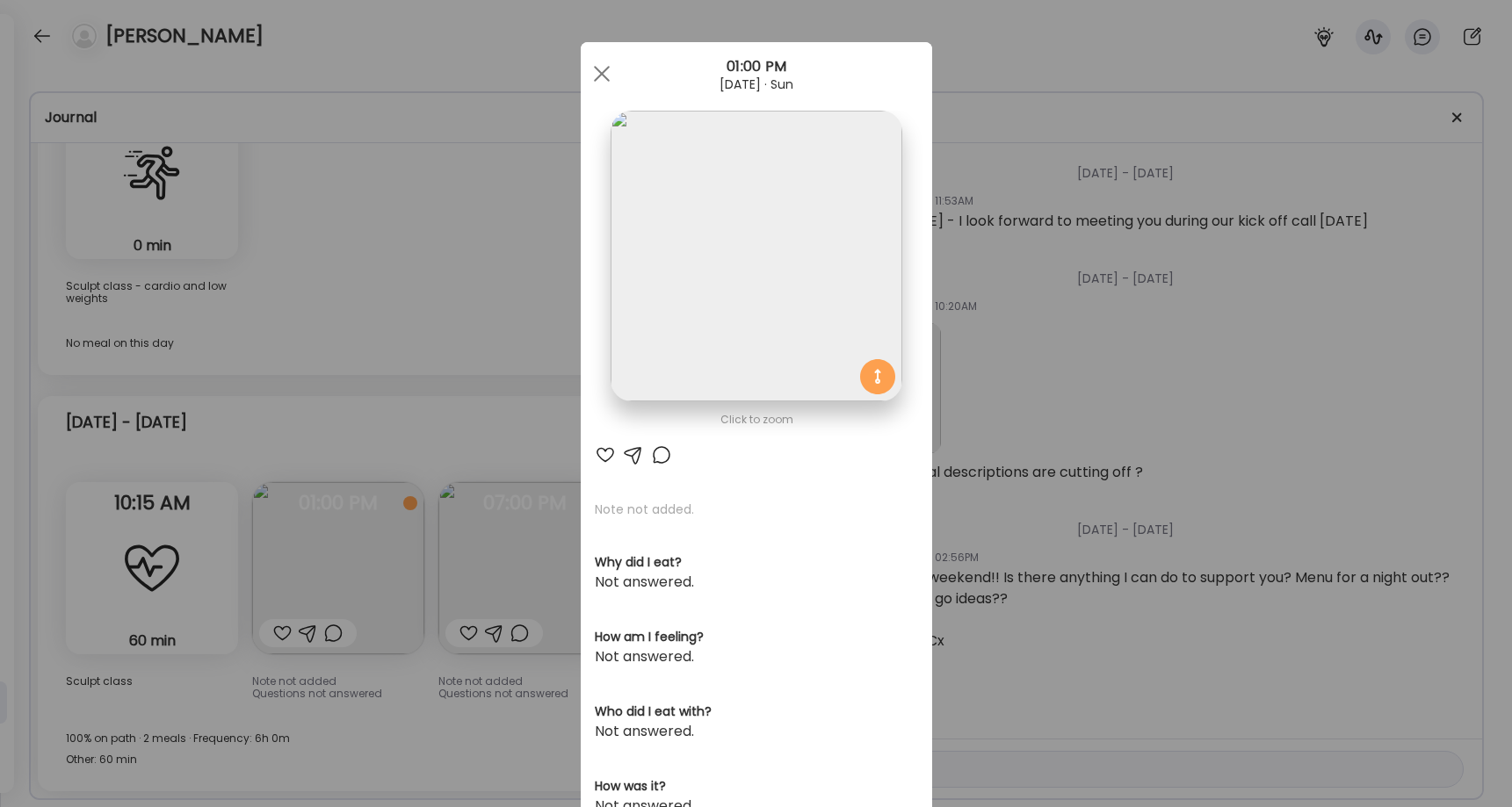
click at [592, 74] on div at bounding box center [602, 74] width 36 height 36
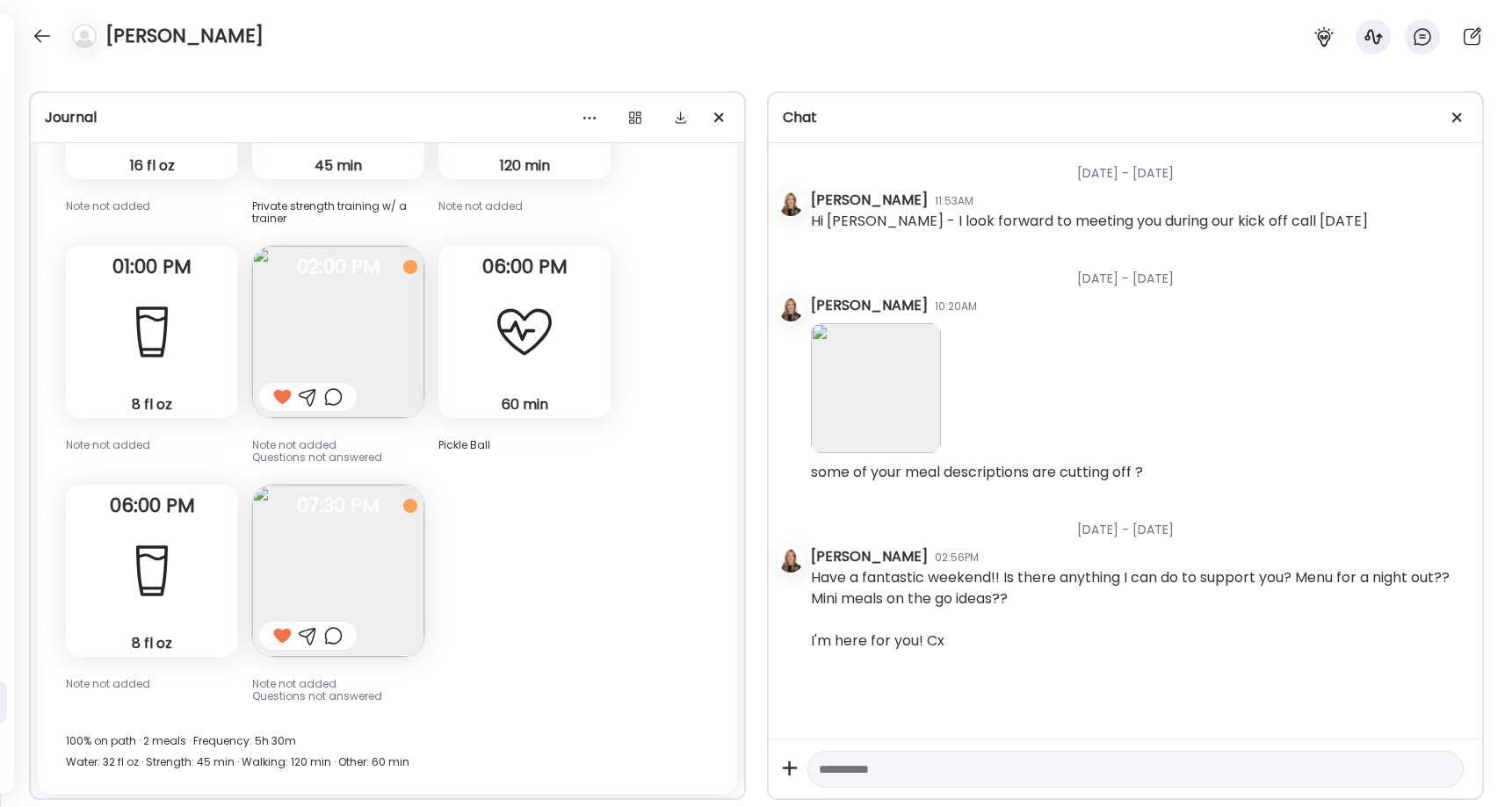
scroll to position [0, 0]
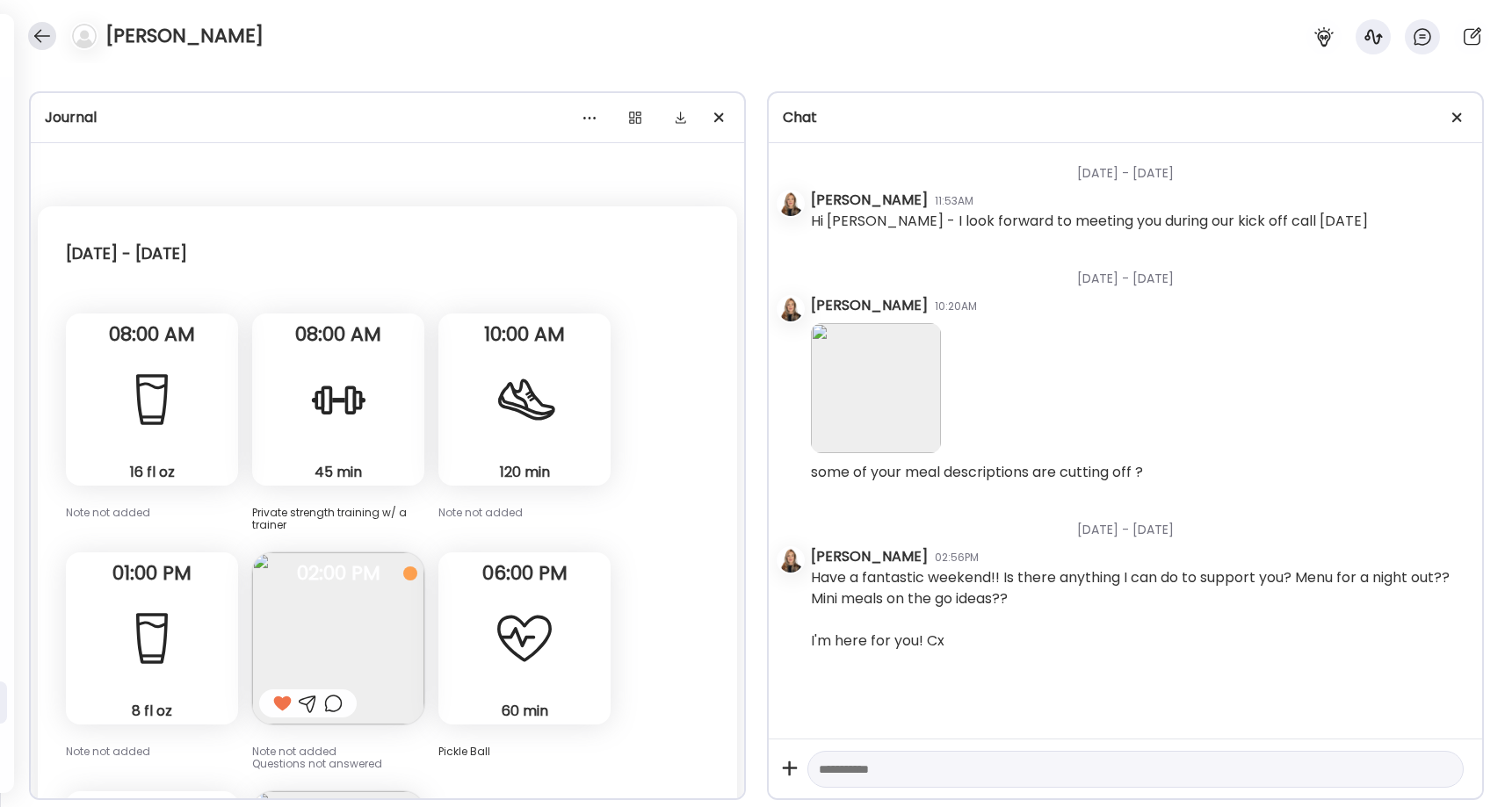
click at [36, 36] on div at bounding box center [42, 36] width 28 height 28
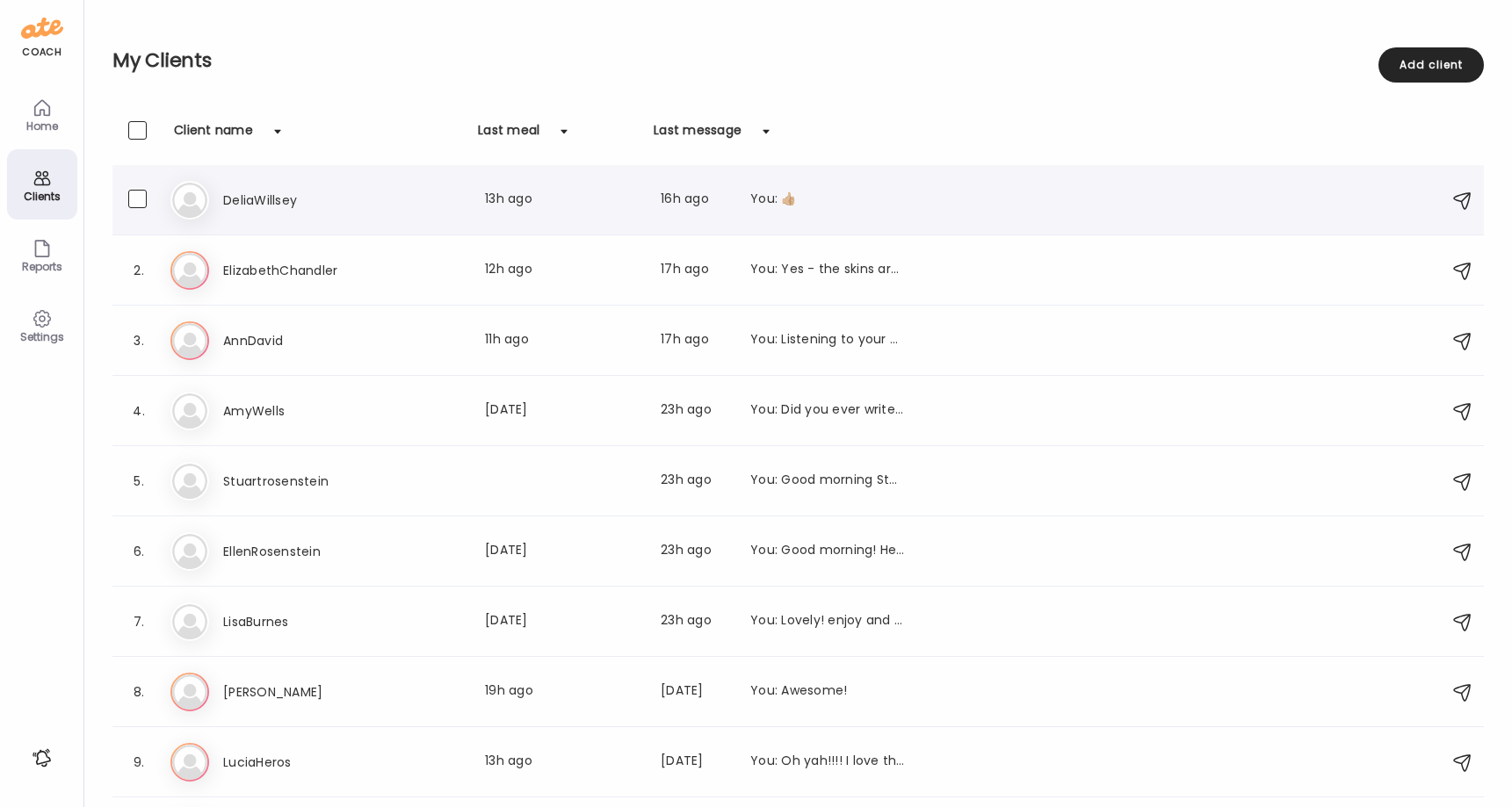
click at [281, 206] on h3 "DeliaWillsey" at bounding box center [300, 200] width 154 height 22
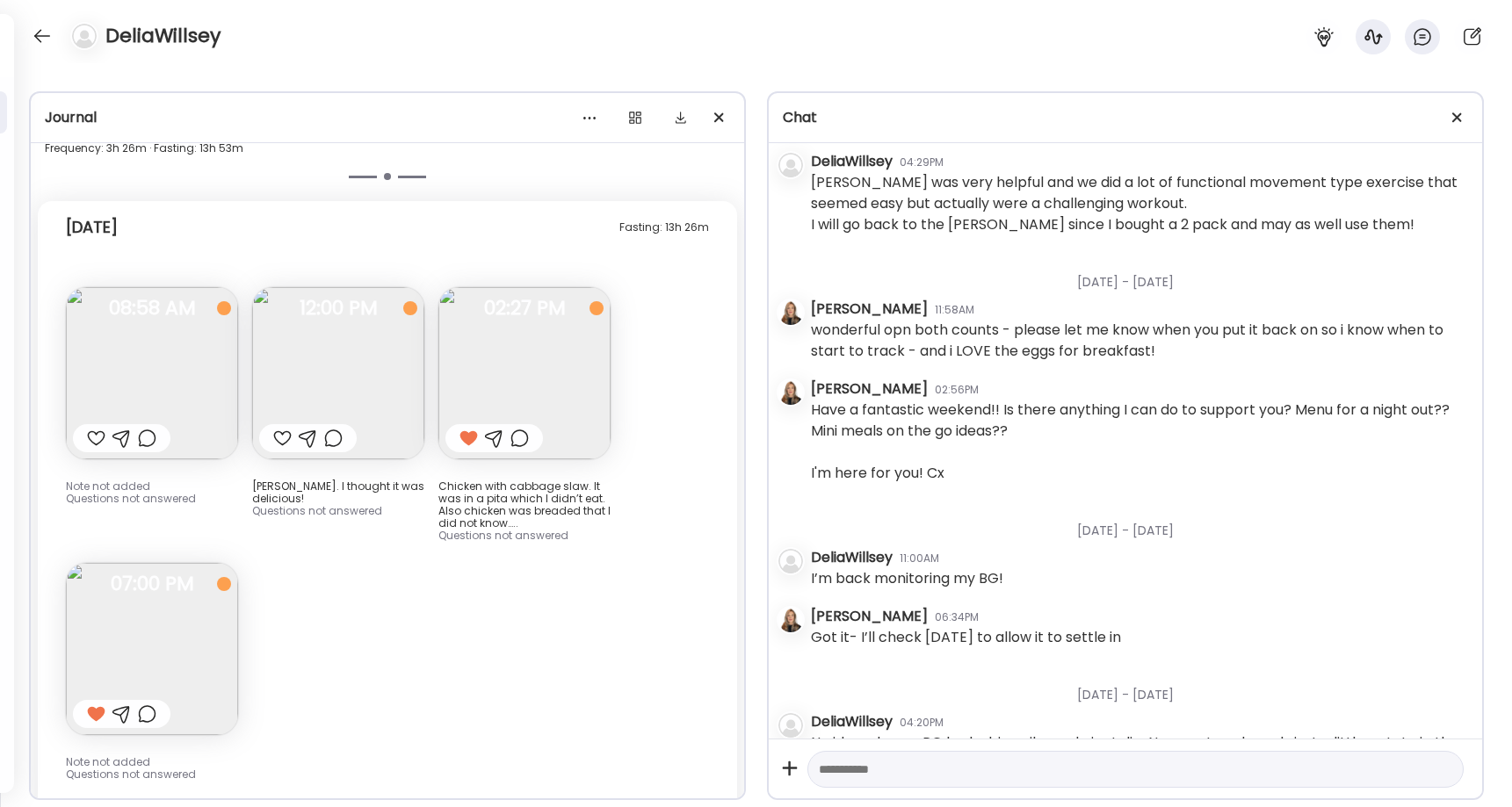
scroll to position [21987, 0]
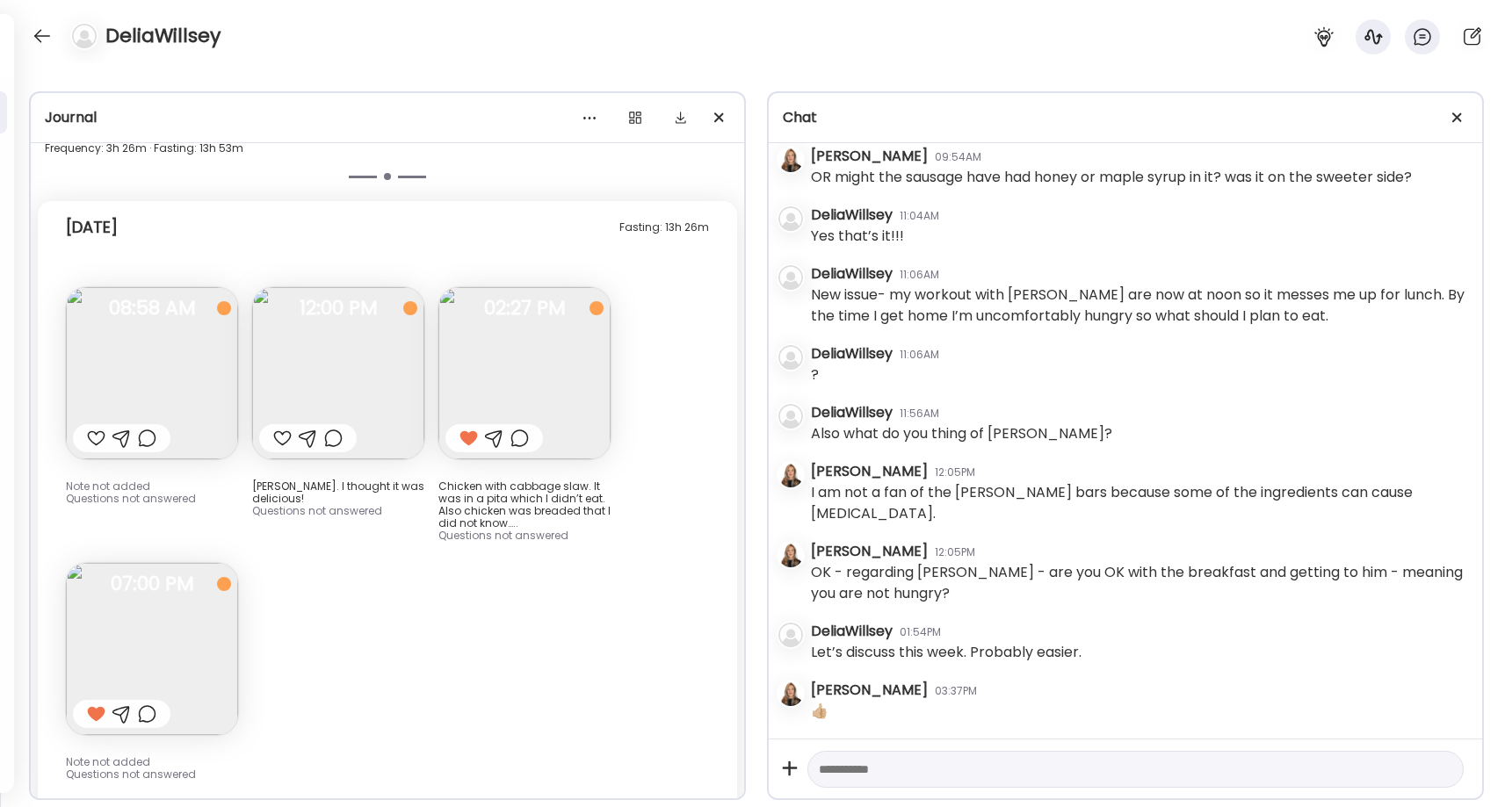
click at [213, 609] on img at bounding box center [151, 649] width 172 height 172
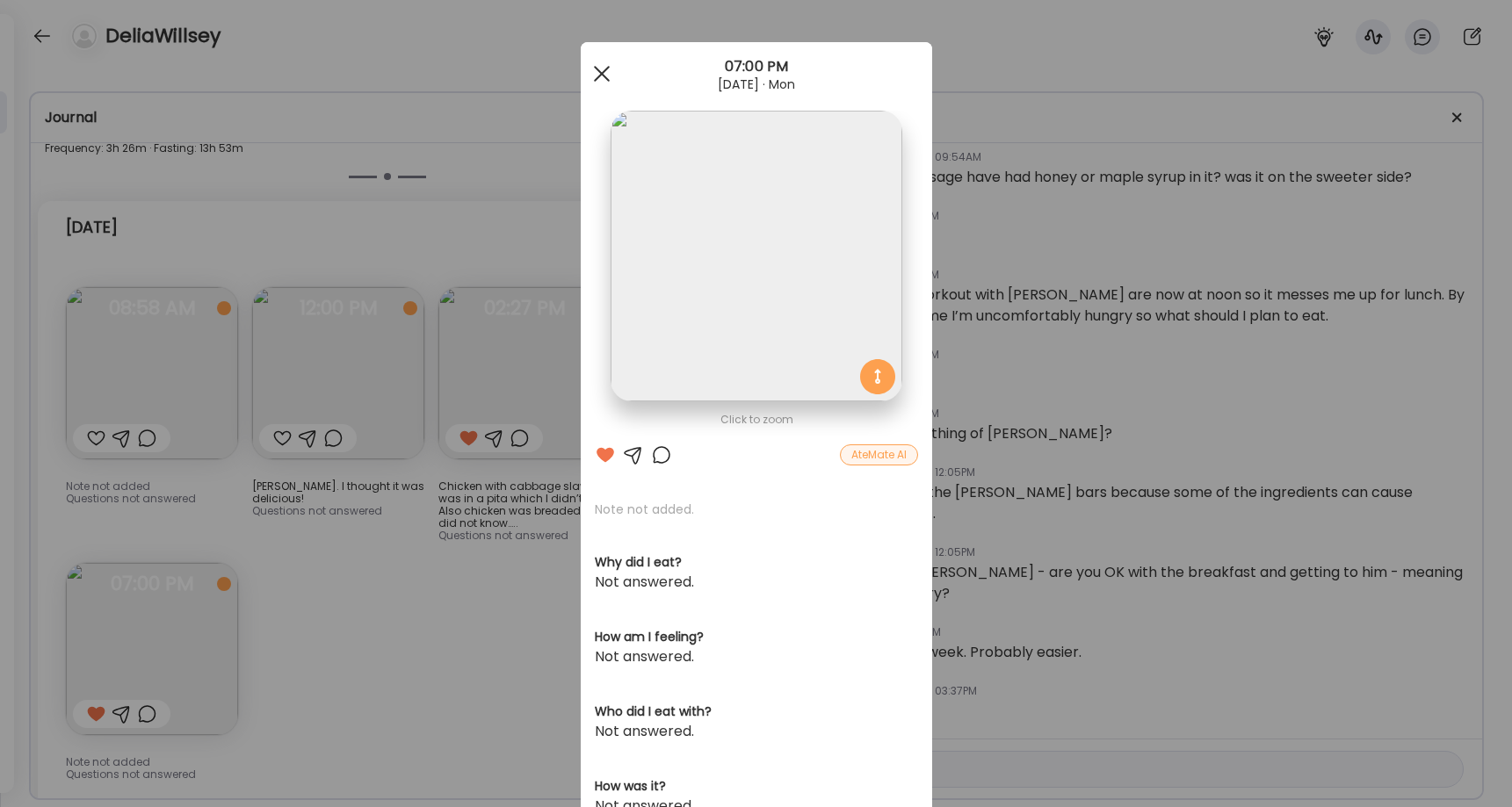
click at [596, 72] on span at bounding box center [600, 73] width 16 height 16
